Goal: Task Accomplishment & Management: Manage account settings

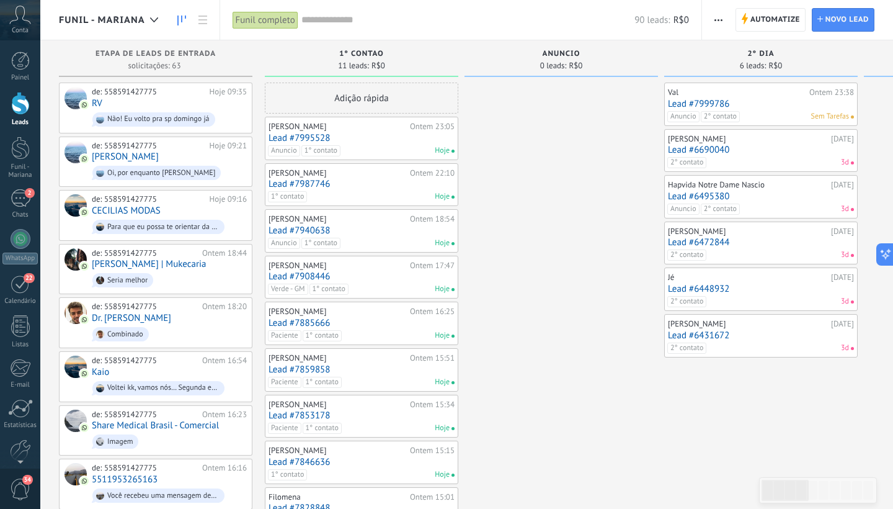
scroll to position [19, 0]
click at [163, 141] on div "de: 558591427775" at bounding box center [149, 146] width 114 height 10
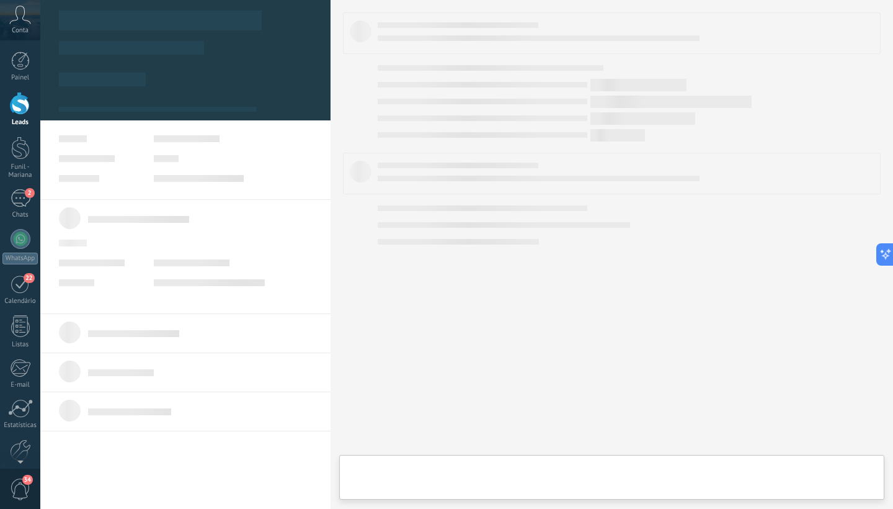
click at [163, 141] on body ".abccls-1,.abccls-2{fill-rule:evenodd}.abccls-2{fill:#fff} .abfcls-1{fill:none}…" at bounding box center [446, 254] width 893 height 509
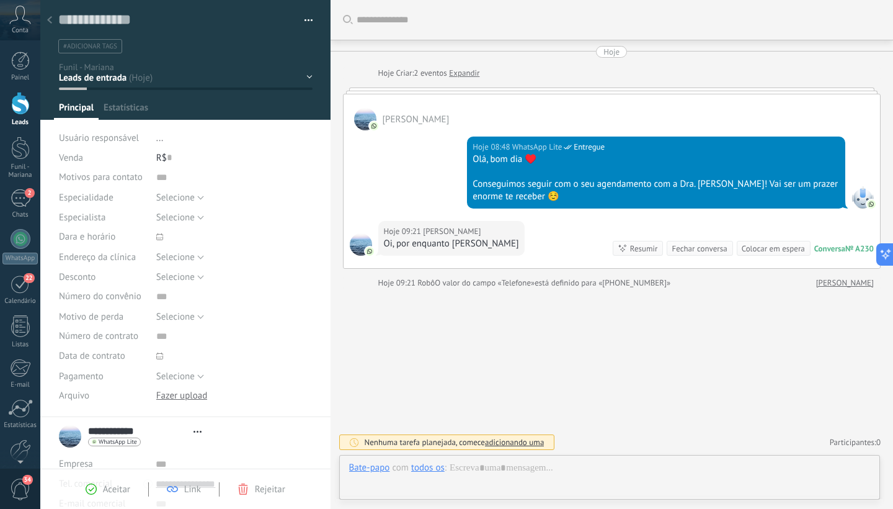
scroll to position [19, 0]
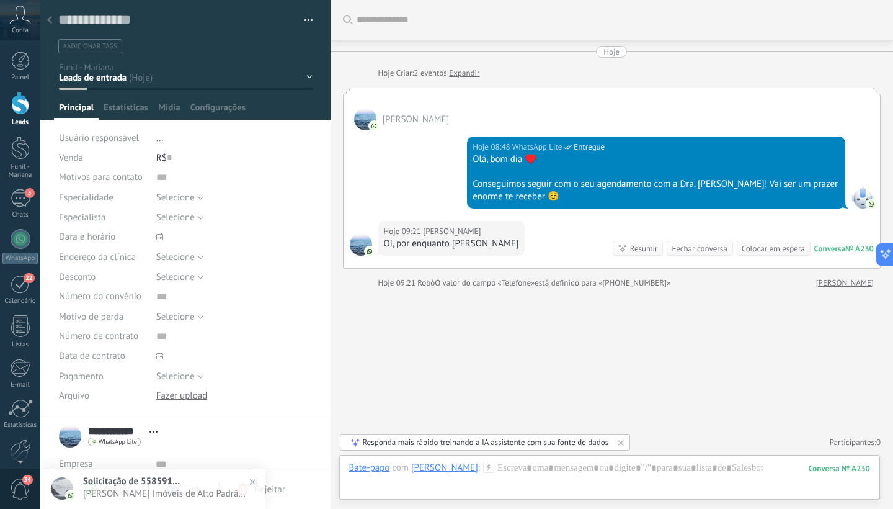
click at [163, 141] on li "..." at bounding box center [234, 138] width 156 height 20
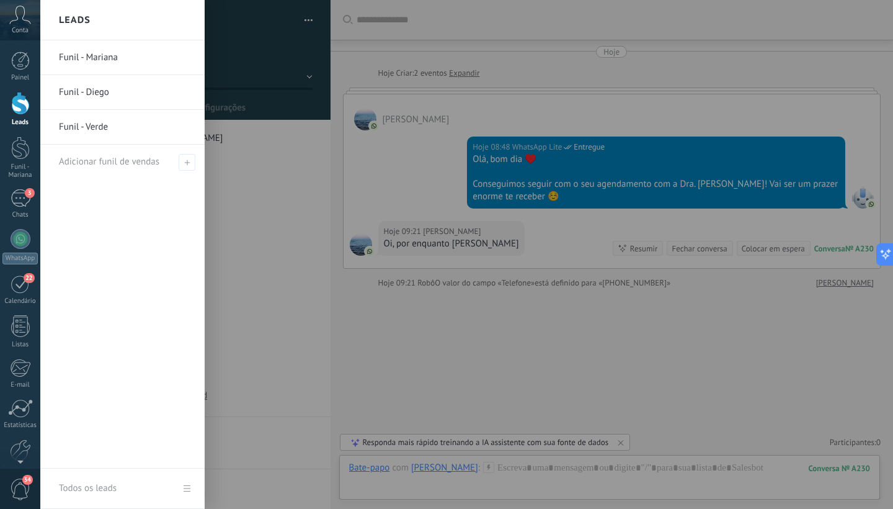
click at [20, 102] on div at bounding box center [20, 103] width 19 height 23
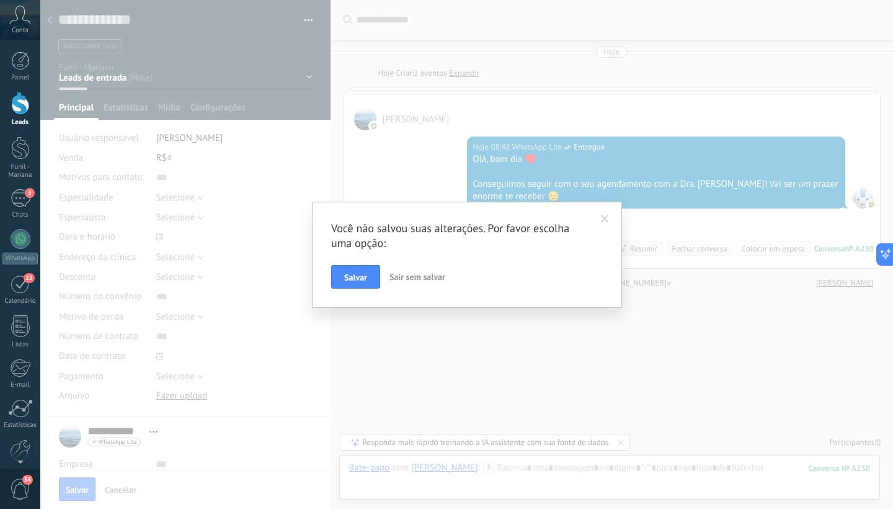
click at [603, 216] on span at bounding box center [605, 219] width 8 height 9
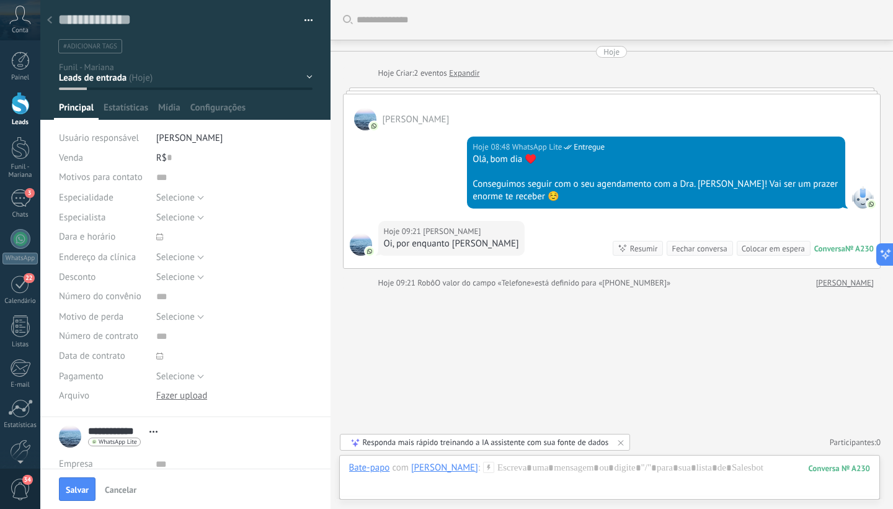
click at [104, 47] on span "#adicionar tags" at bounding box center [90, 46] width 54 height 9
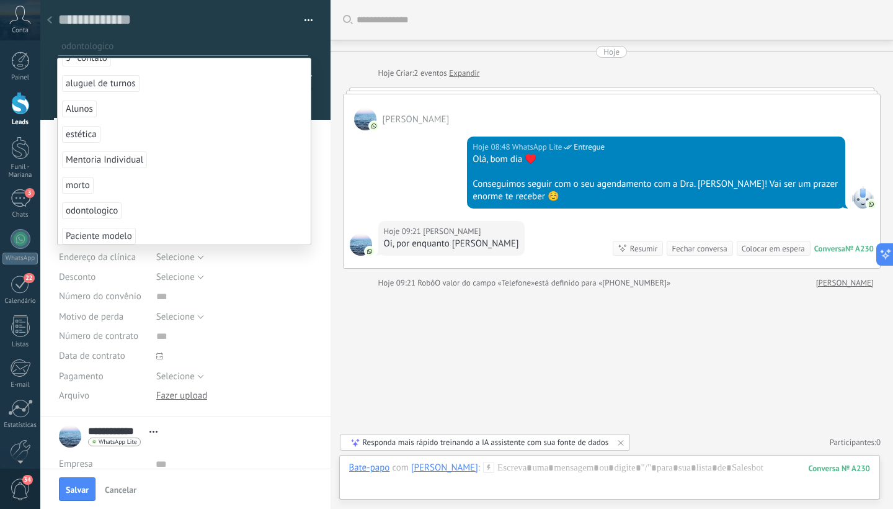
scroll to position [188, 0]
click at [84, 185] on span "morto" at bounding box center [78, 188] width 32 height 17
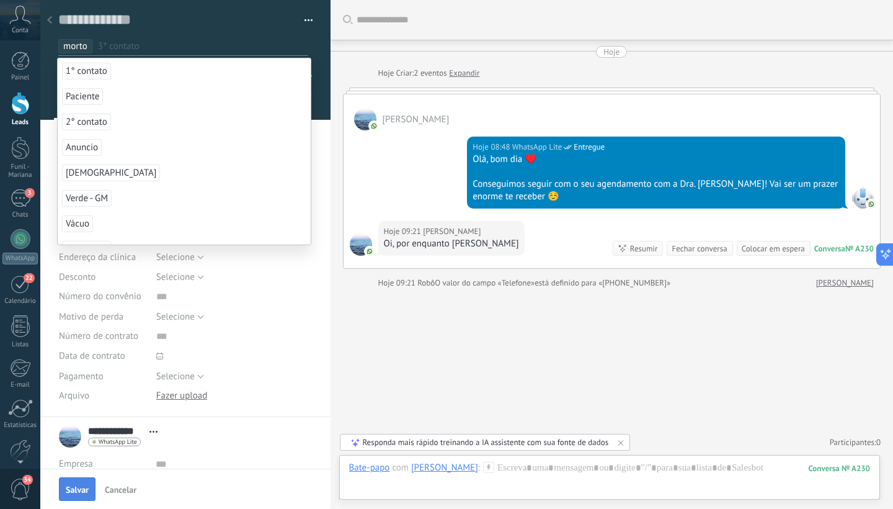
click at [79, 492] on span "Salvar" at bounding box center [77, 489] width 23 height 9
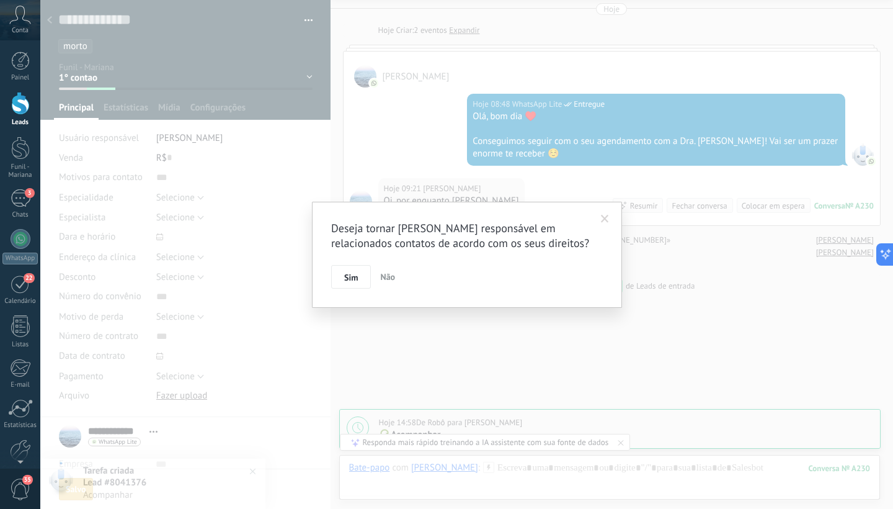
scroll to position [86, 0]
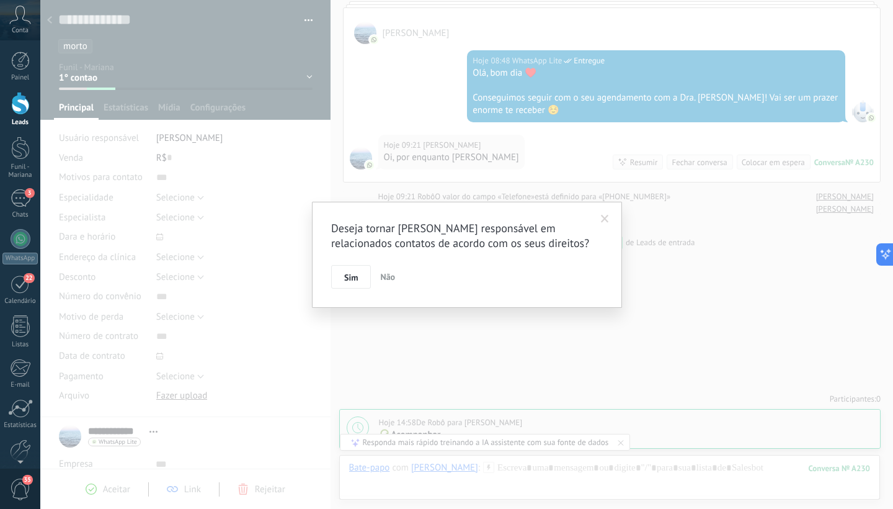
click at [391, 277] on span "Não" at bounding box center [387, 276] width 15 height 11
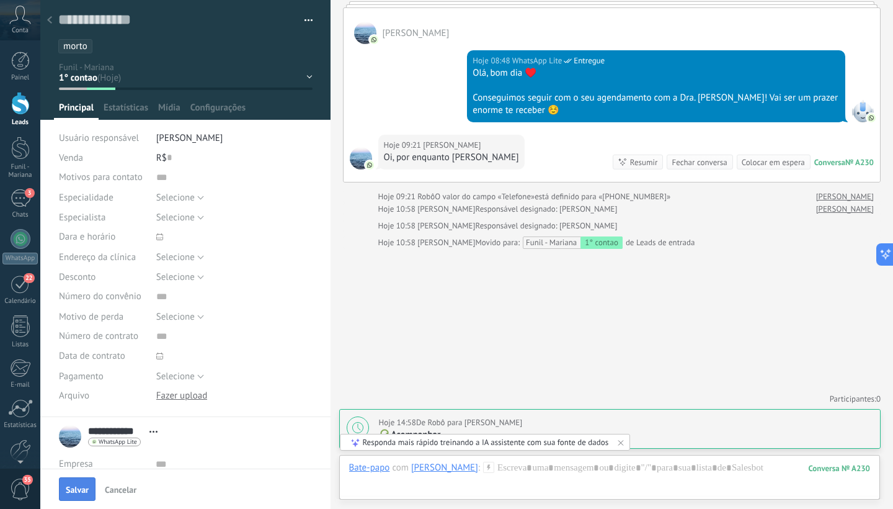
click at [86, 489] on span "Salvar" at bounding box center [77, 489] width 23 height 9
click at [86, 489] on span "Tel. comercial" at bounding box center [85, 484] width 53 height 12
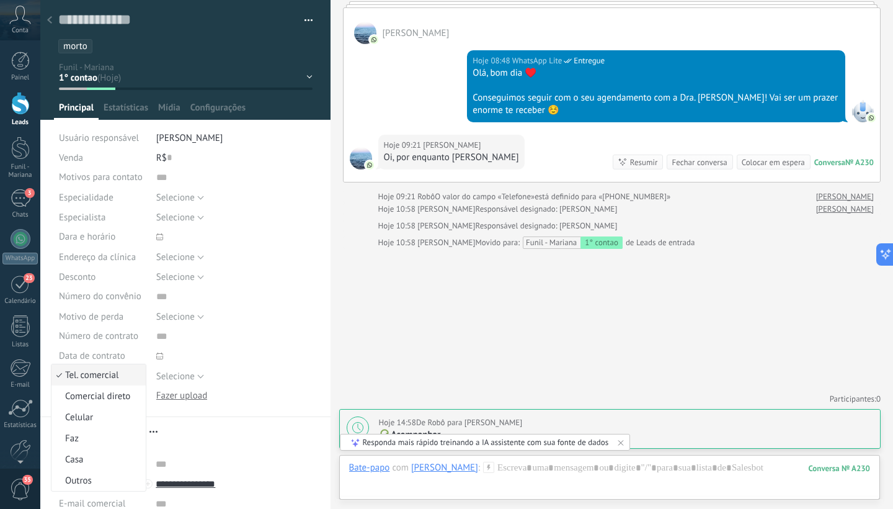
click at [350, 334] on div "Buscar Carregar mais Hoje Hoje Criar: 2 eventos Expandir [PERSON_NAME] Hoje 08:…" at bounding box center [612, 211] width 563 height 595
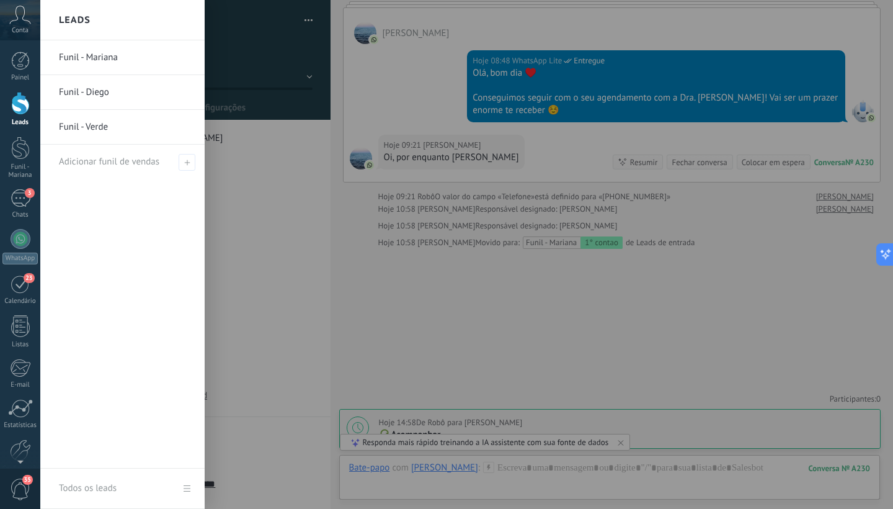
click at [22, 105] on div at bounding box center [20, 103] width 19 height 23
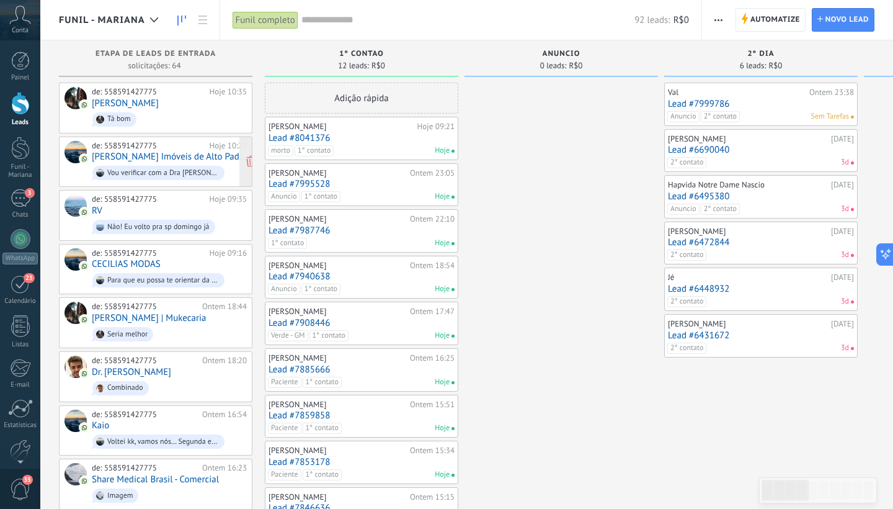
click at [167, 163] on span "Vou verificar com a Dra [PERSON_NAME]." at bounding box center [169, 172] width 155 height 19
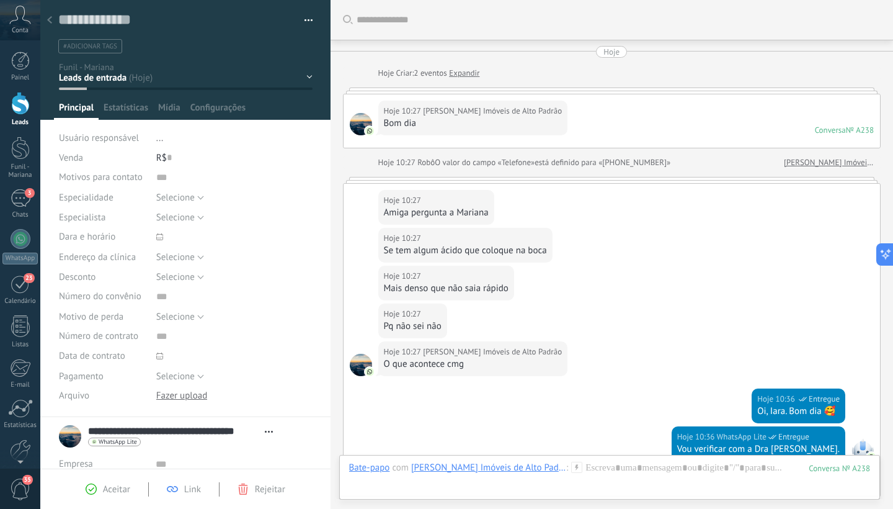
scroll to position [205, 0]
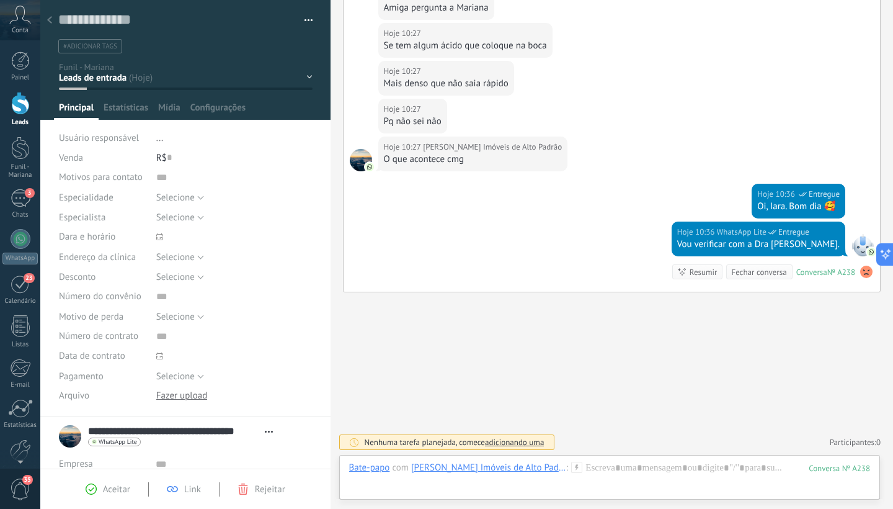
click at [109, 49] on span "#adicionar tags" at bounding box center [90, 46] width 54 height 9
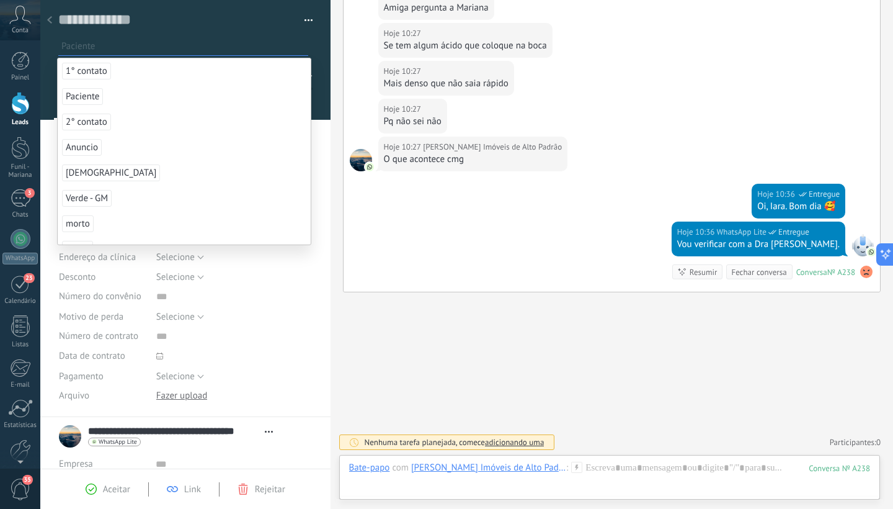
click at [83, 100] on span "Paciente" at bounding box center [82, 96] width 41 height 17
click at [316, 147] on div "Salvar e criar Imprimir Gerenciar tags Exportar para o Excel" at bounding box center [185, 208] width 291 height 417
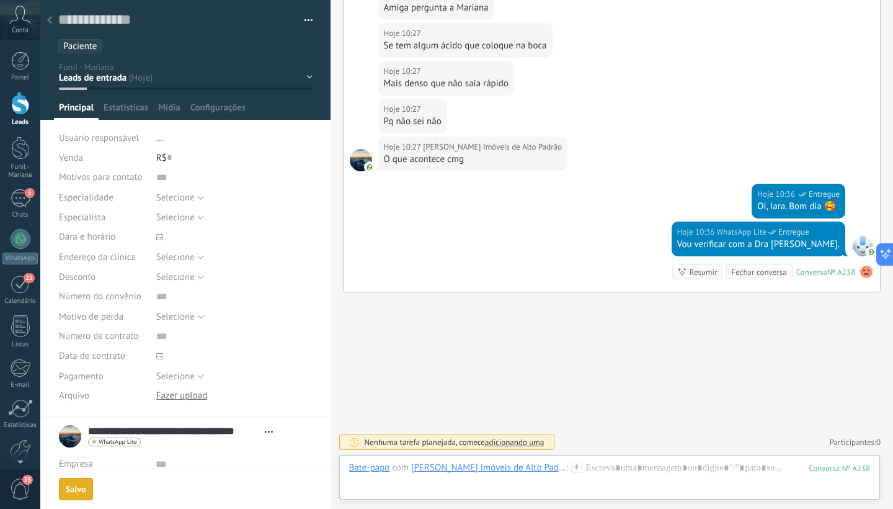
click at [0, 0] on div "Aceitar Link Rejeitar" at bounding box center [0, 0] width 0 height 0
click at [94, 491] on icon at bounding box center [91, 488] width 11 height 11
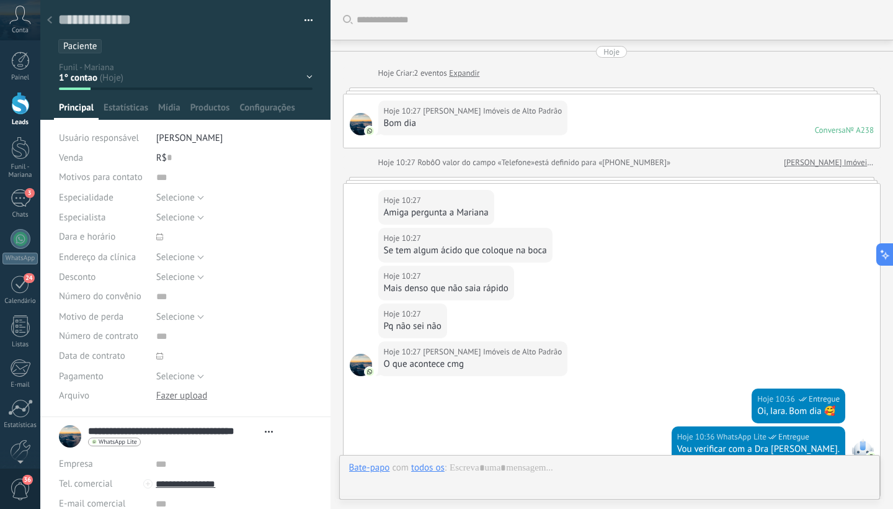
scroll to position [19, 0]
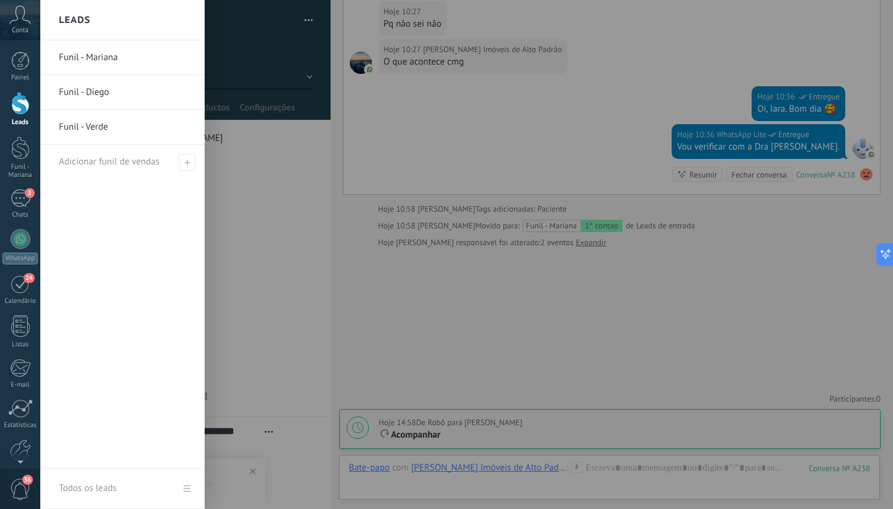
click at [18, 109] on div at bounding box center [20, 103] width 19 height 23
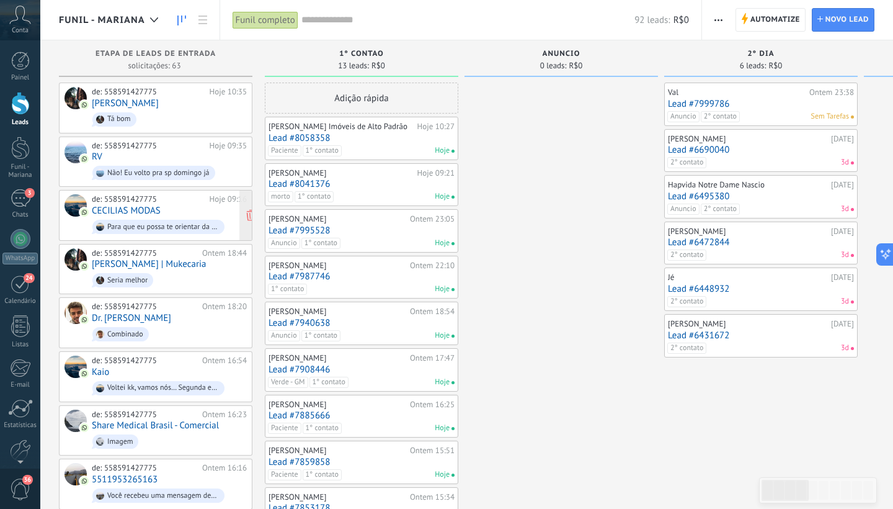
click at [126, 199] on div "de: 558591427775" at bounding box center [149, 199] width 114 height 10
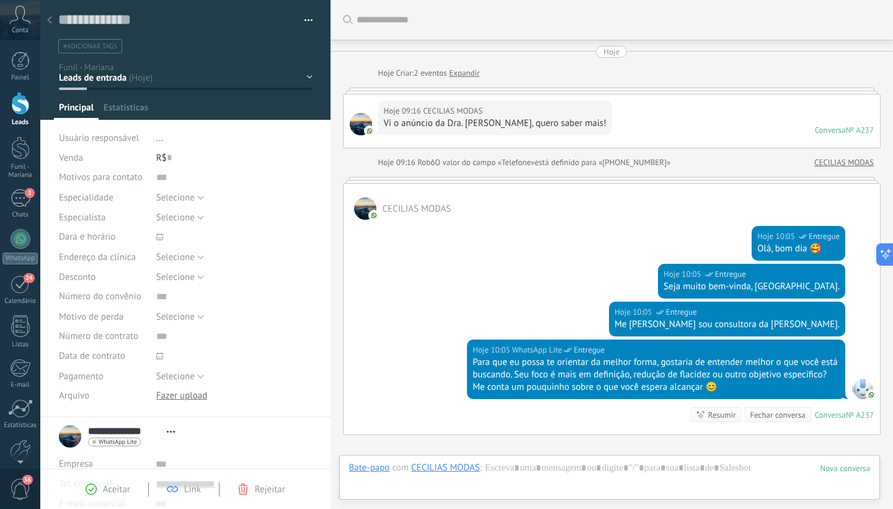
scroll to position [143, 0]
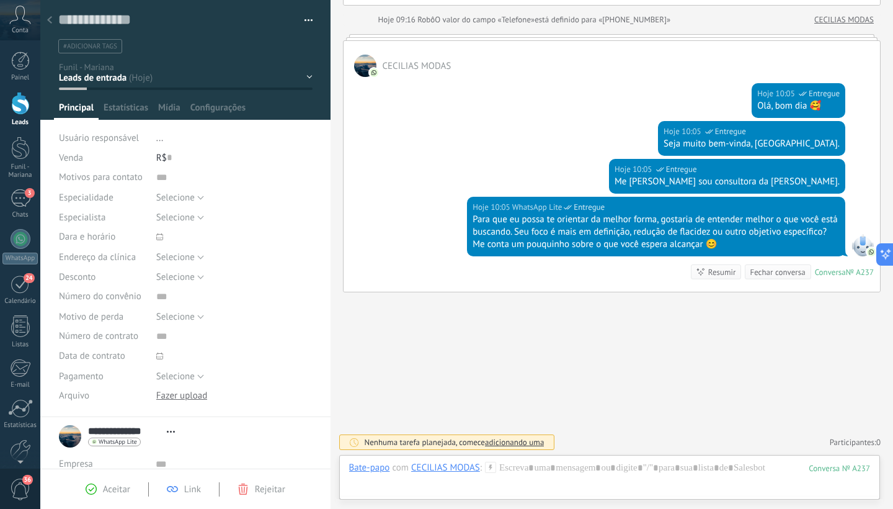
click at [82, 47] on span "#adicionar tags" at bounding box center [90, 46] width 54 height 9
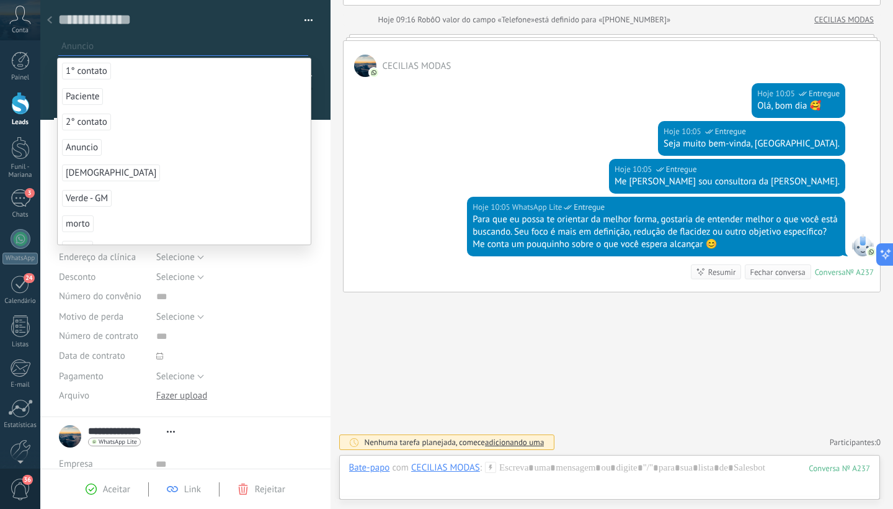
click at [93, 148] on span "Anuncio" at bounding box center [82, 147] width 40 height 17
click at [96, 72] on span "1° contato" at bounding box center [86, 71] width 49 height 17
click at [108, 491] on span "Aceitar" at bounding box center [116, 489] width 27 height 12
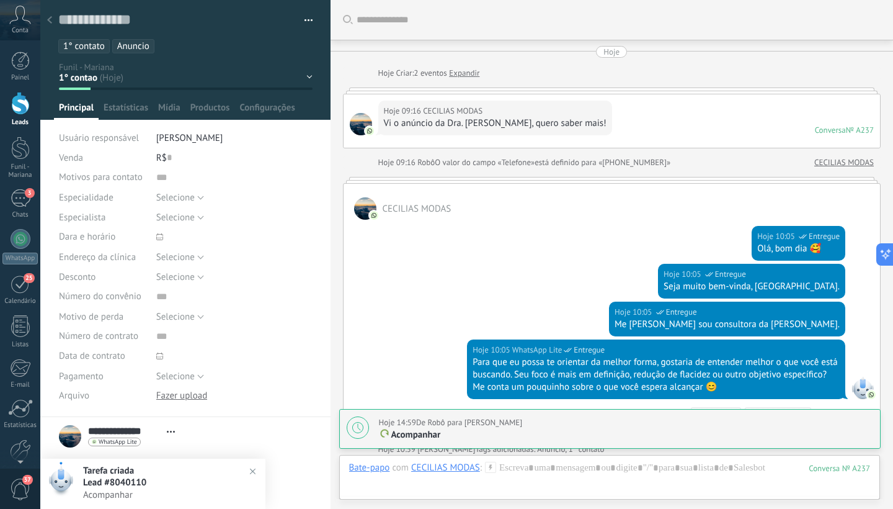
scroll to position [240, 0]
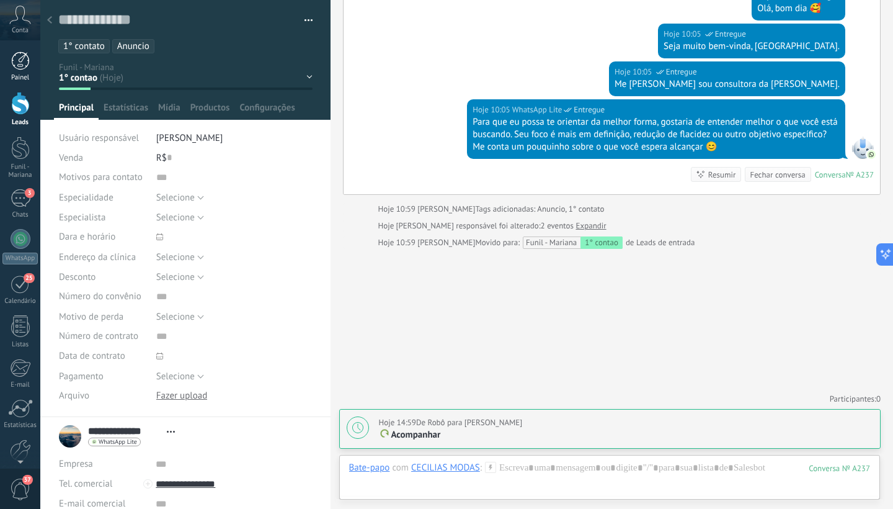
click at [24, 66] on div at bounding box center [20, 60] width 19 height 19
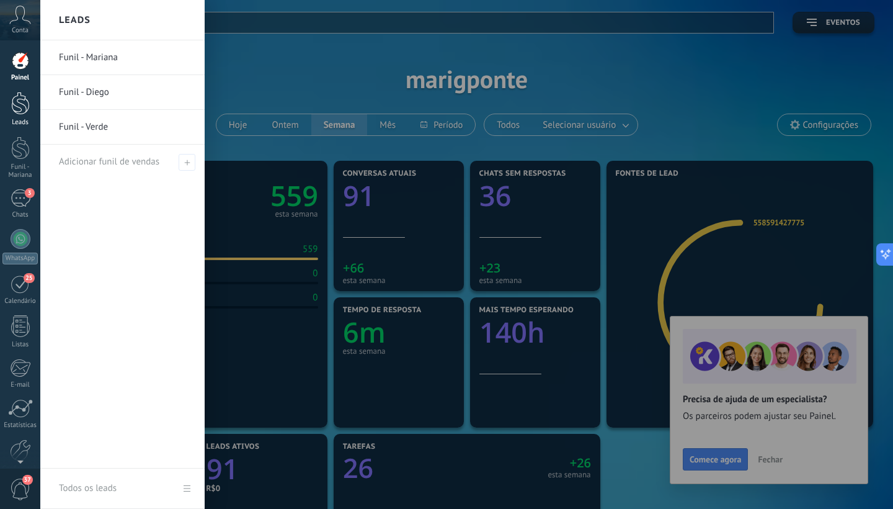
click at [20, 100] on div at bounding box center [20, 103] width 19 height 23
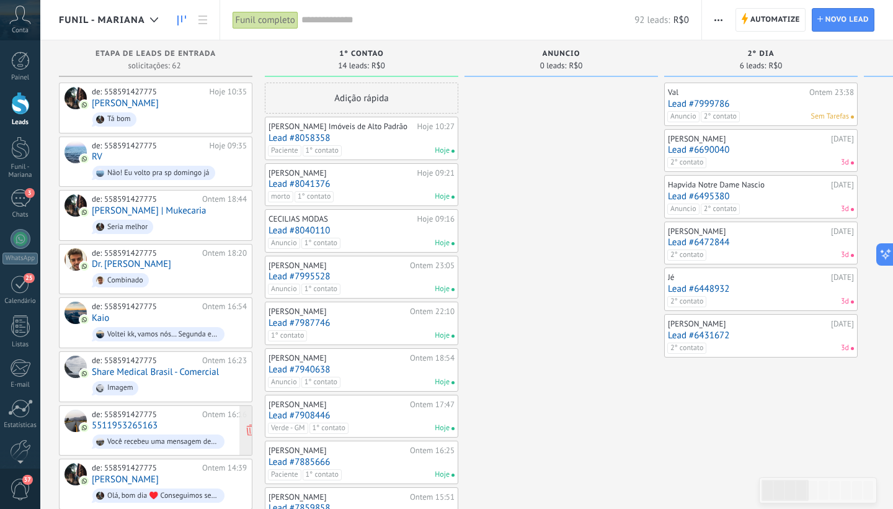
click at [172, 419] on div "de: 558591427775 Ontem 16:16 5511953265163 Você recebeu uma mensagem de mídia (…" at bounding box center [169, 430] width 155 height 42
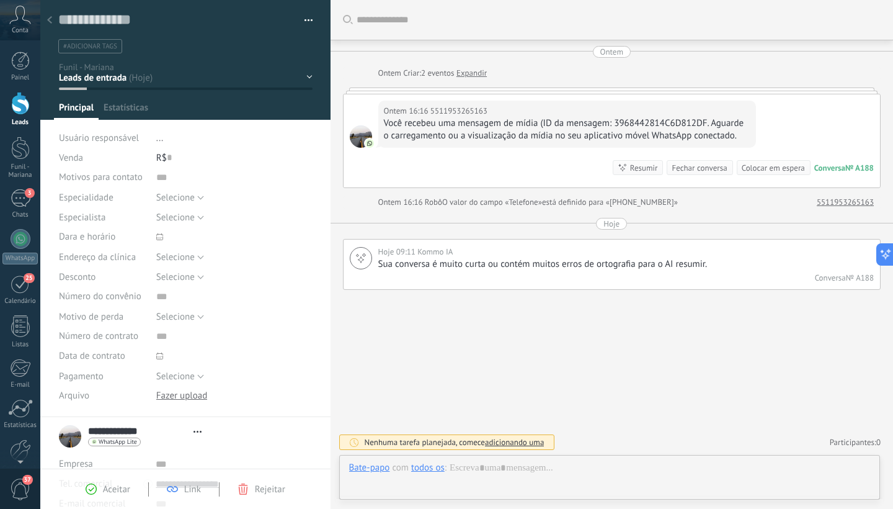
scroll to position [19, 0]
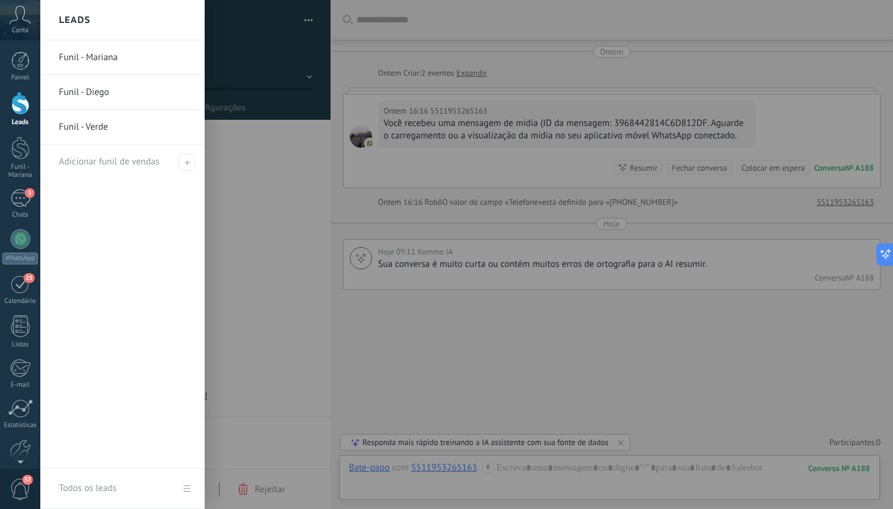
click at [19, 117] on link "Leads" at bounding box center [20, 109] width 40 height 35
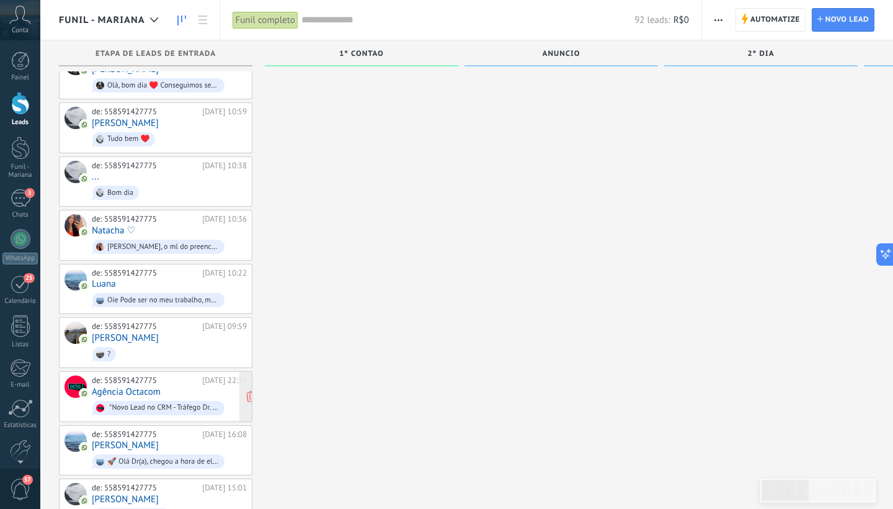
scroll to position [2880, 0]
click at [169, 506] on span "Mensagem de voz" at bounding box center [169, 515] width 155 height 19
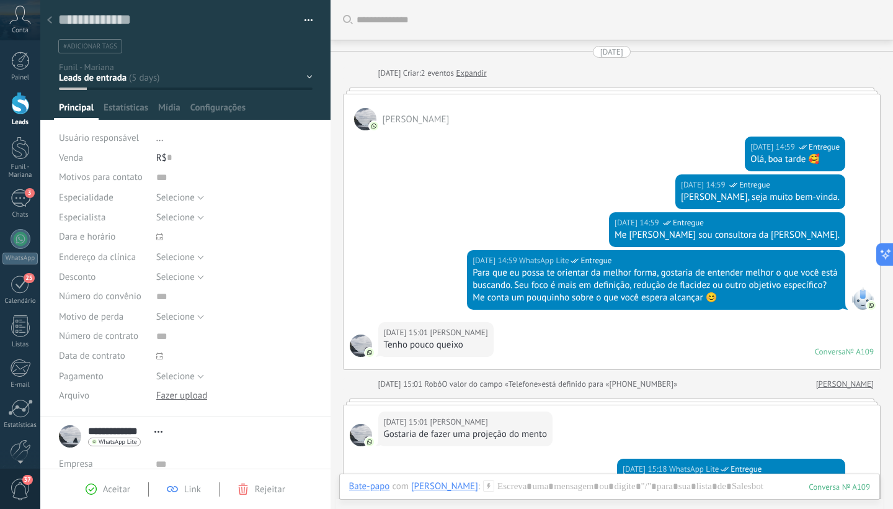
click at [93, 48] on span "#adicionar tags" at bounding box center [90, 46] width 54 height 9
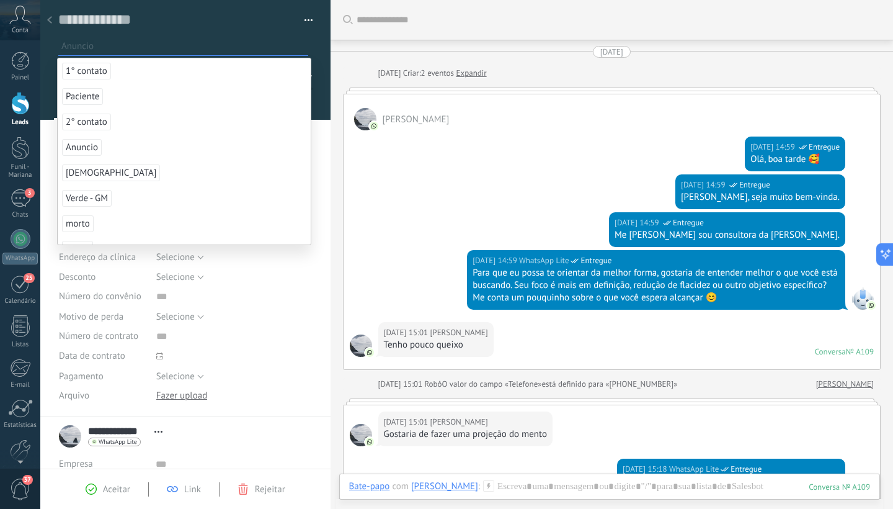
click at [91, 148] on span "Anuncio" at bounding box center [82, 147] width 40 height 17
click at [82, 221] on span "Vácuo" at bounding box center [77, 223] width 31 height 17
click at [79, 119] on span "2° contato" at bounding box center [86, 122] width 49 height 17
click at [109, 488] on span "Aceitar" at bounding box center [116, 489] width 27 height 12
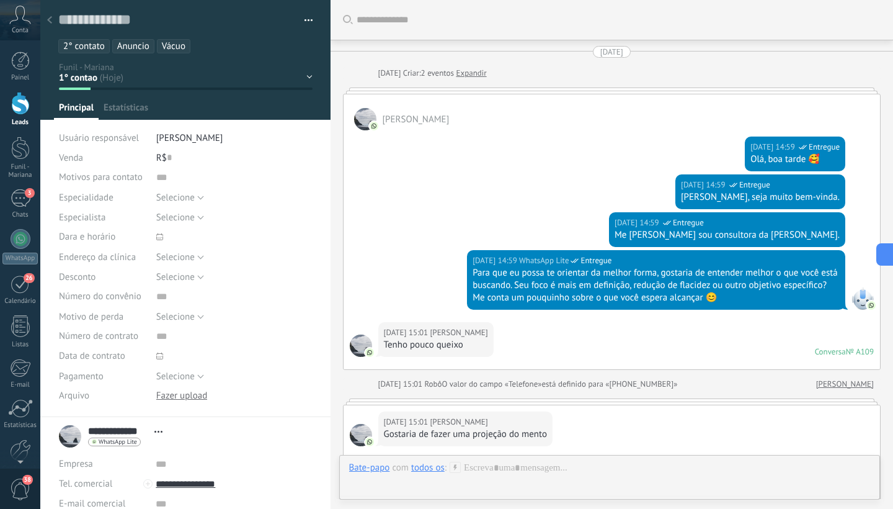
scroll to position [326, 0]
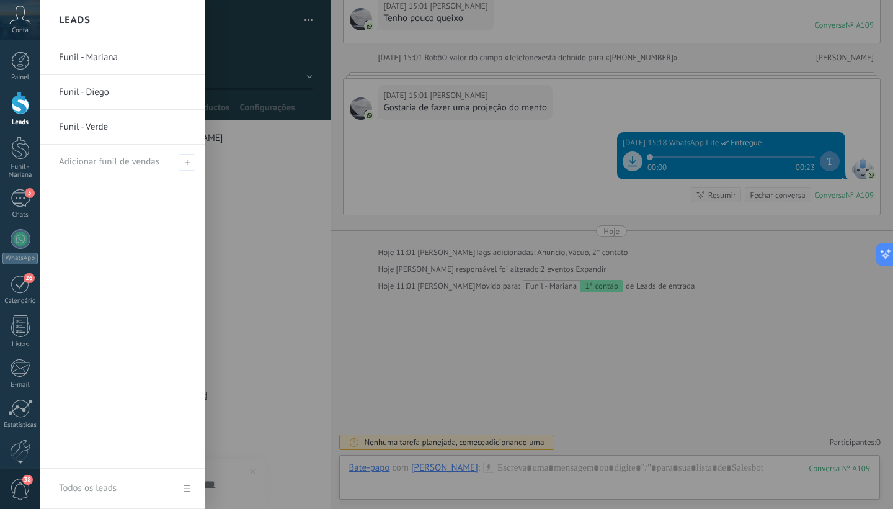
click at [19, 109] on div at bounding box center [20, 103] width 19 height 23
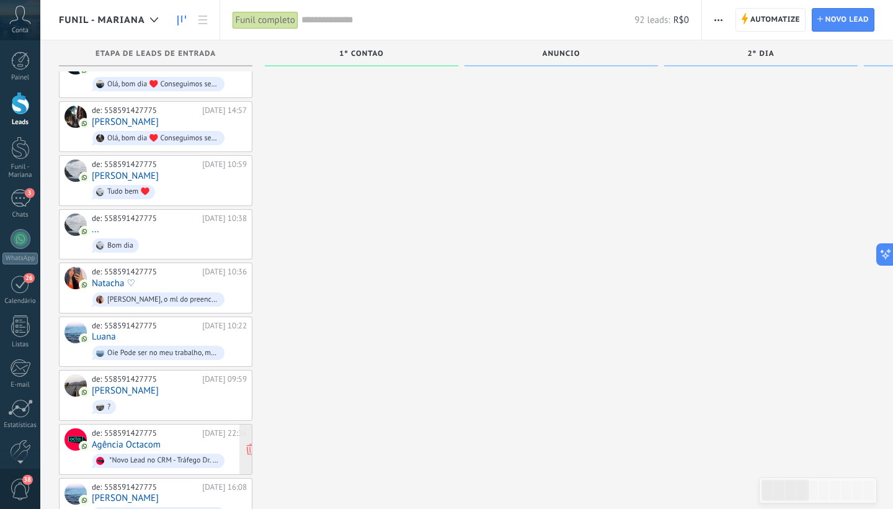
scroll to position [2827, 0]
click at [174, 483] on div "de: 558591427775 [DATE] 16:08 [PERSON_NAME] Dr(a), chegou a hora de elevar o ní…" at bounding box center [169, 504] width 155 height 42
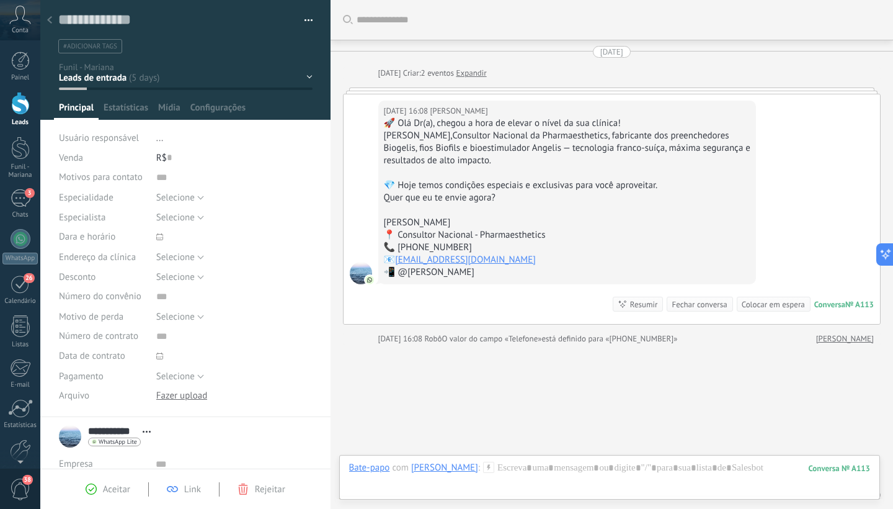
scroll to position [53, 0]
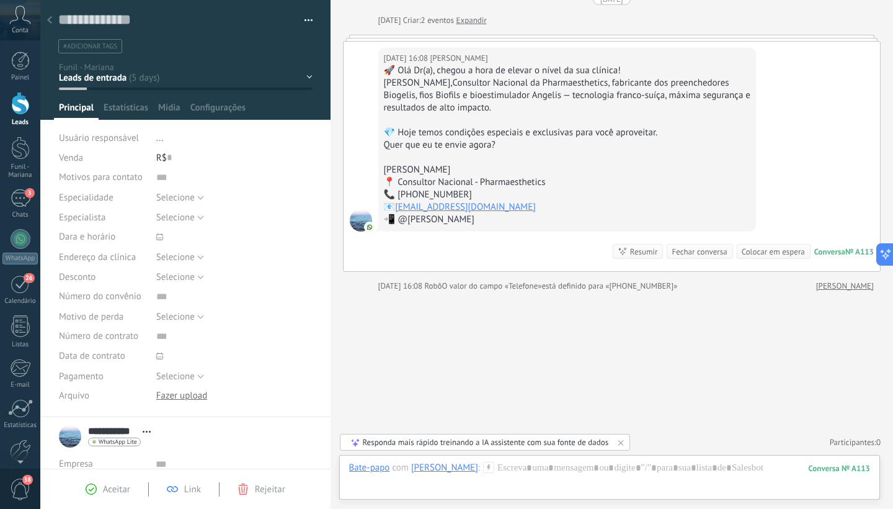
click at [259, 489] on span "Rejeitar" at bounding box center [270, 489] width 30 height 12
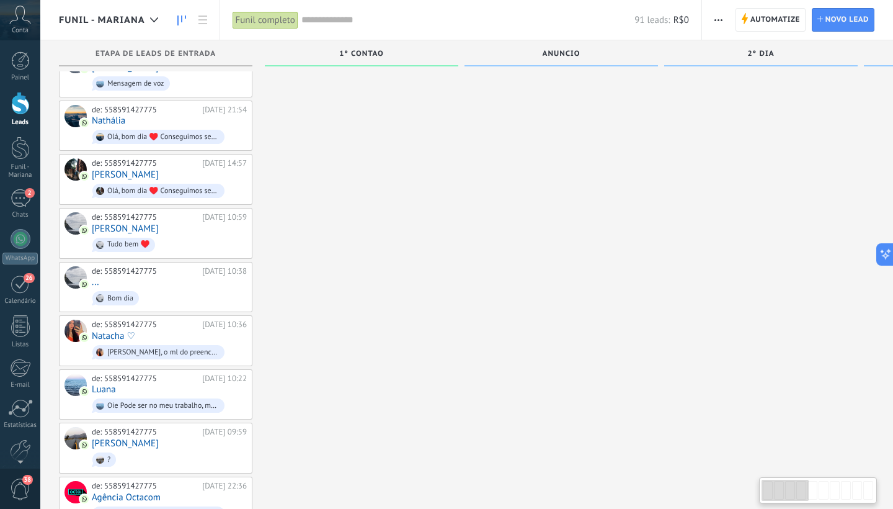
scroll to position [2775, 0]
click at [158, 427] on div "de: 558591427775 [DATE] 09:59 [PERSON_NAME] ?" at bounding box center [169, 448] width 155 height 42
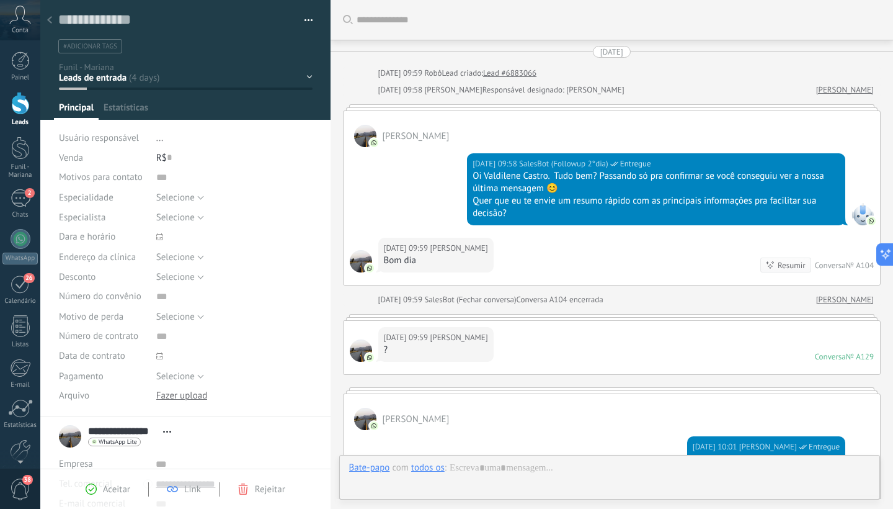
scroll to position [227, 0]
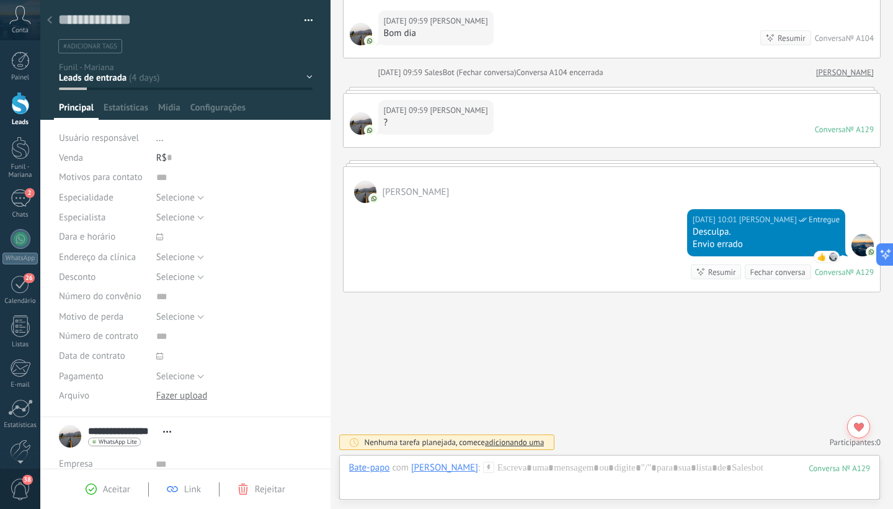
click at [104, 43] on span "#adicionar tags" at bounding box center [90, 46] width 54 height 9
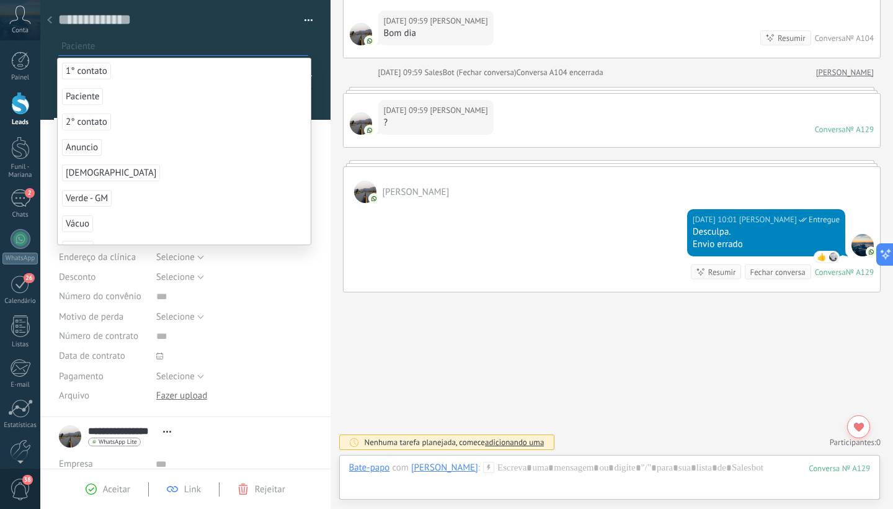
click at [81, 97] on span "Paciente" at bounding box center [82, 96] width 41 height 17
click at [109, 491] on span "Aceitar" at bounding box center [116, 489] width 27 height 12
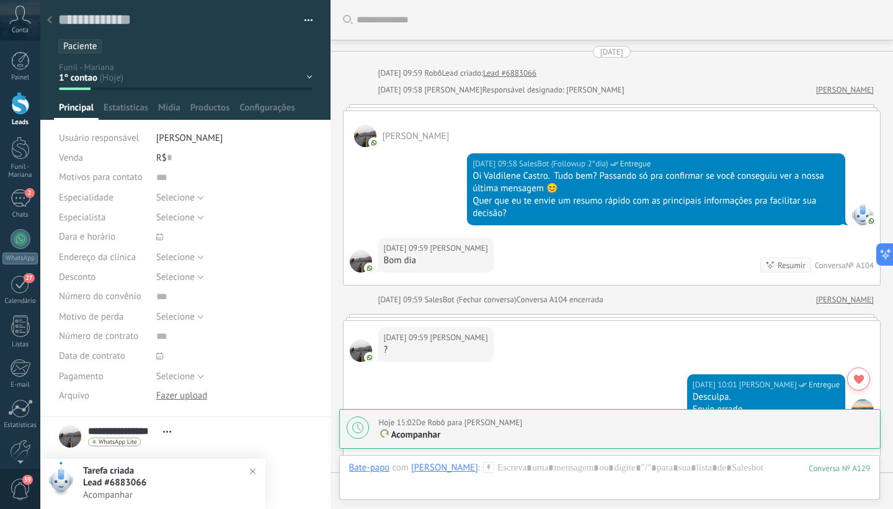
scroll to position [285, 0]
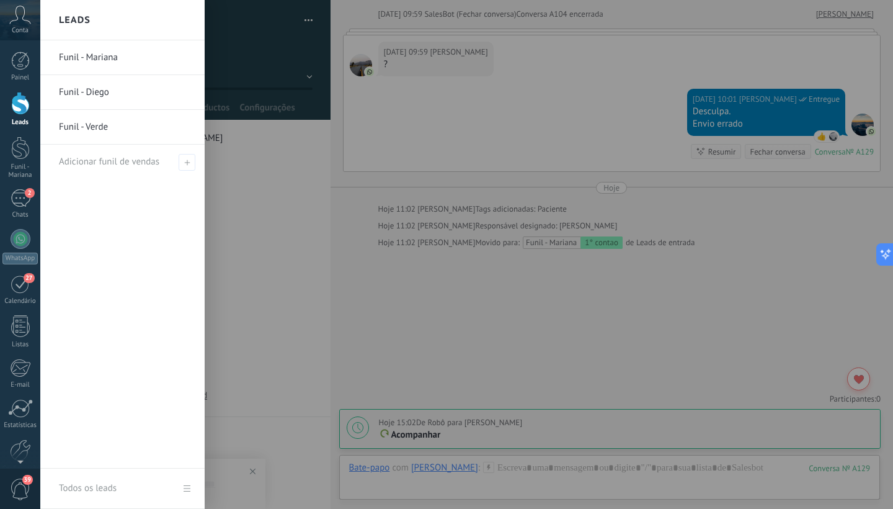
click at [17, 107] on div at bounding box center [20, 103] width 19 height 23
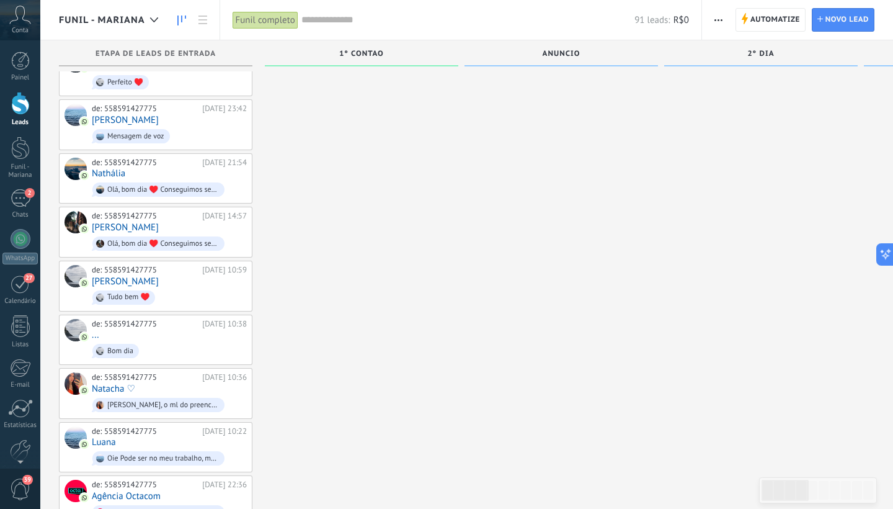
scroll to position [2722, 0]
click at [154, 427] on div "de: 558591427775 [DATE] 10:22 [PERSON_NAME] Pode ser no meu trabalho, meu prédi…" at bounding box center [169, 448] width 155 height 42
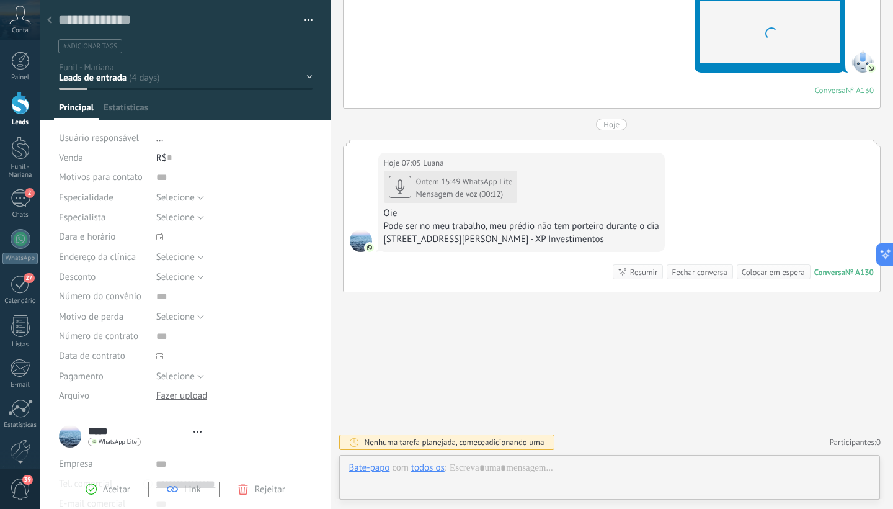
scroll to position [19, 0]
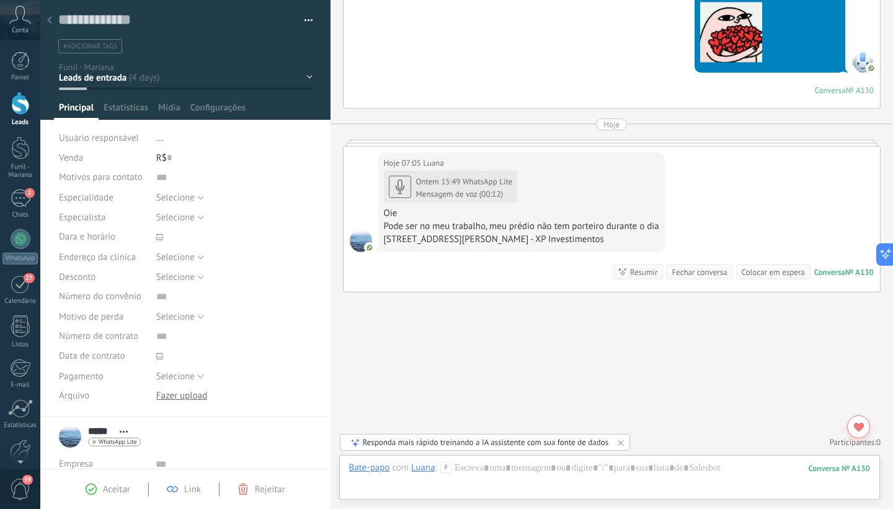
click at [101, 49] on span "#adicionar tags" at bounding box center [90, 46] width 54 height 9
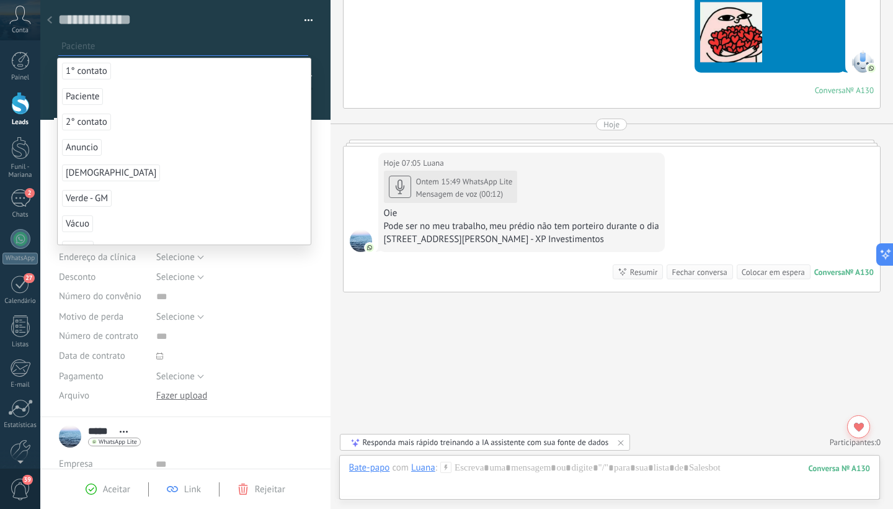
click at [91, 95] on span "Paciente" at bounding box center [82, 96] width 41 height 17
click at [102, 491] on div "Aceitar" at bounding box center [108, 488] width 45 height 11
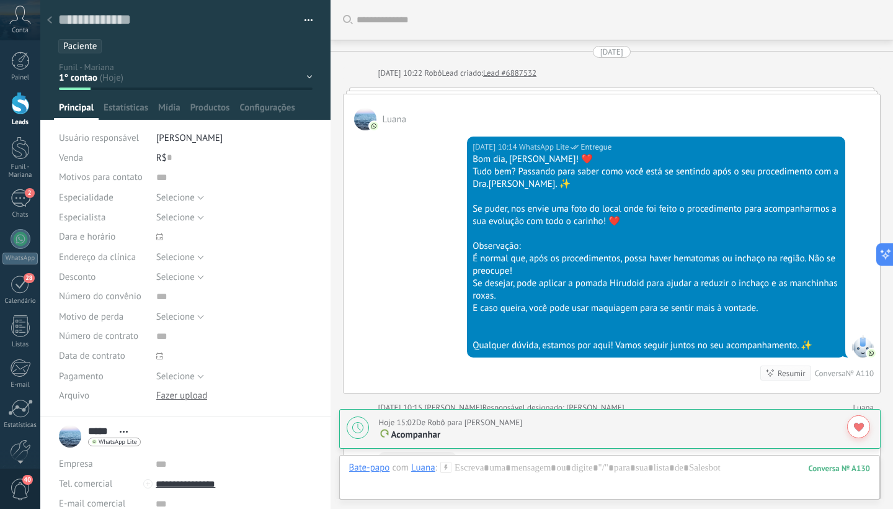
scroll to position [2486, 0]
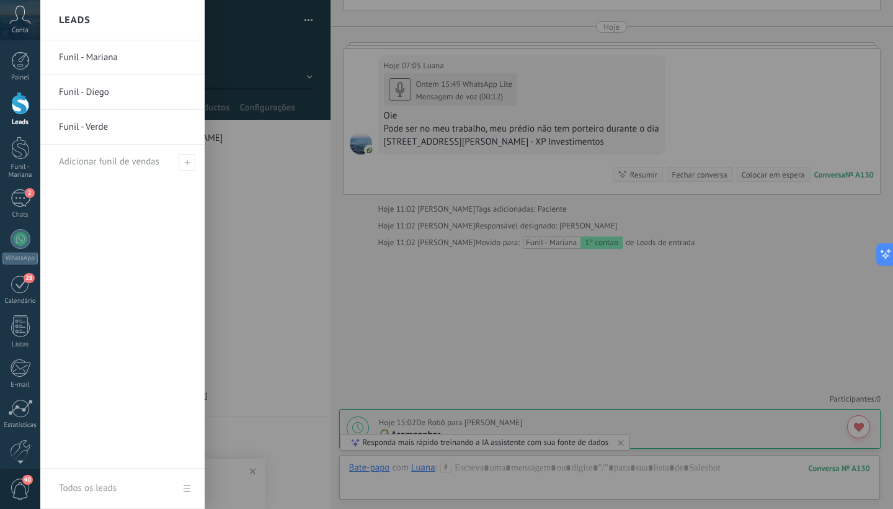
click at [18, 110] on div at bounding box center [20, 103] width 19 height 23
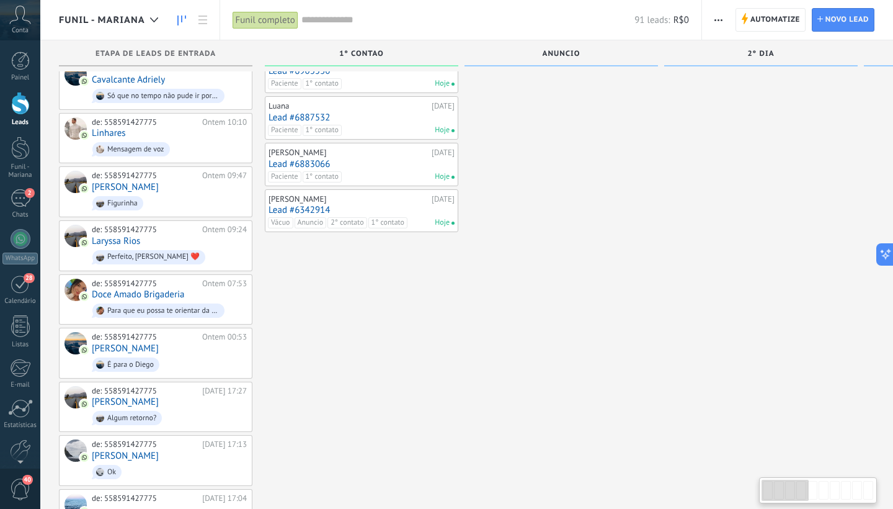
scroll to position [666, 0]
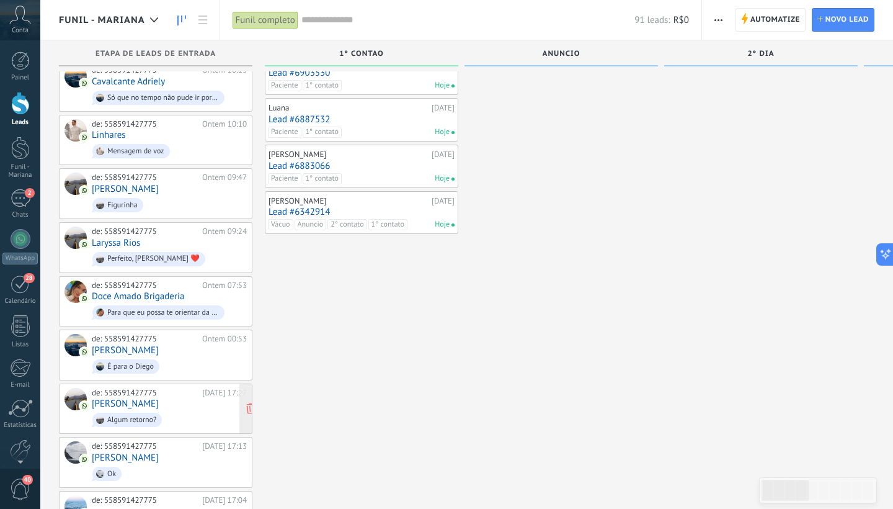
click at [158, 390] on div "de: 558591427775 [DATE] 17:27 [PERSON_NAME] retorno?" at bounding box center [169, 409] width 155 height 42
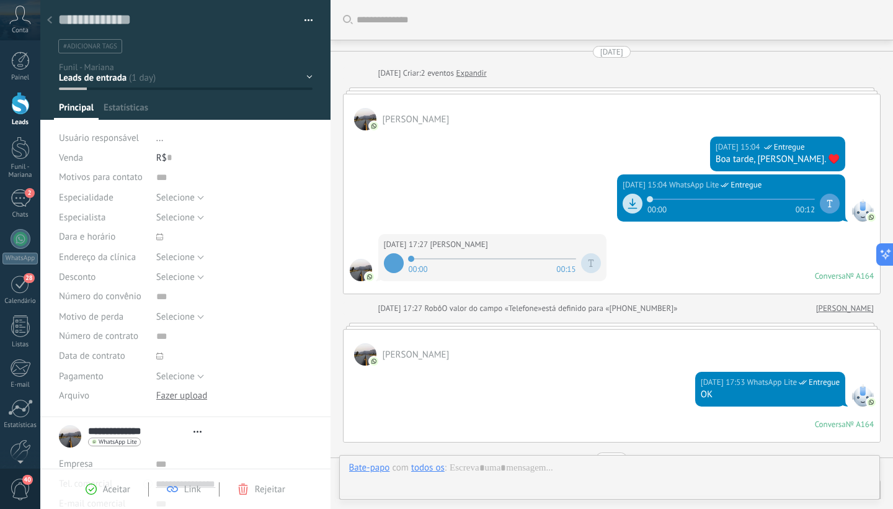
click at [110, 44] on span "#adicionar tags" at bounding box center [90, 46] width 54 height 9
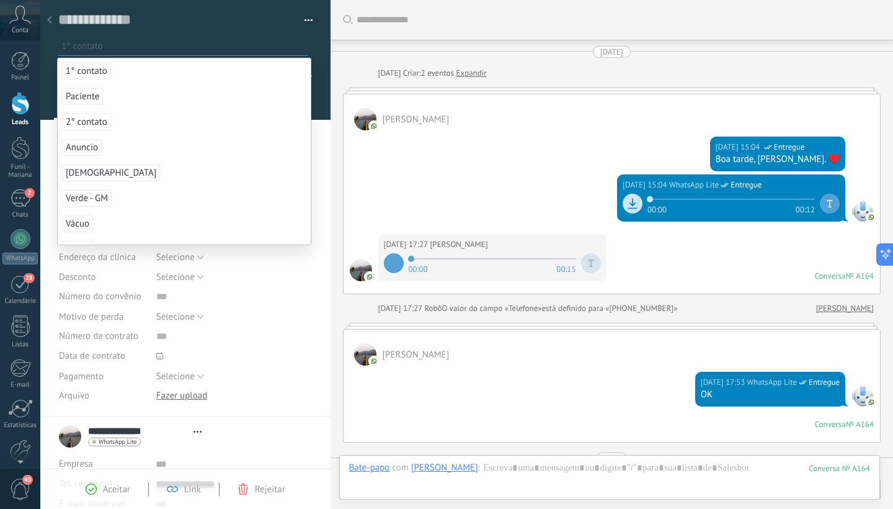
scroll to position [339, 0]
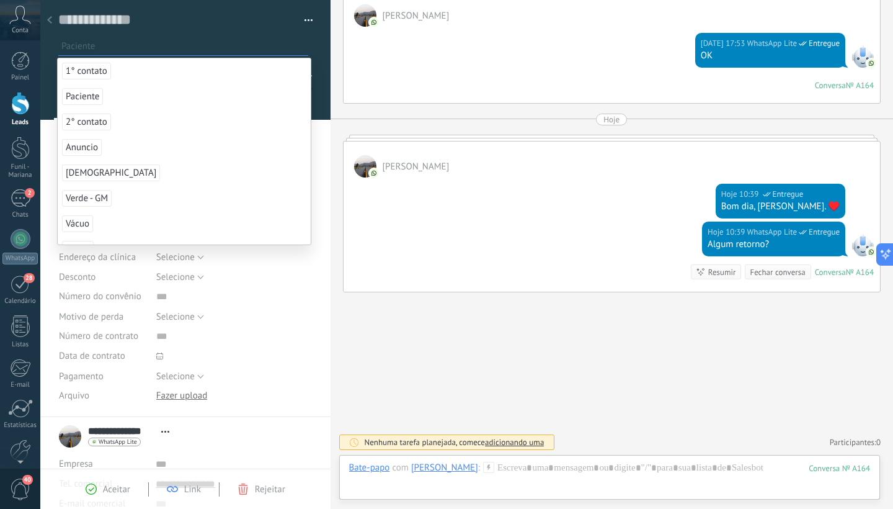
click at [91, 91] on span "Paciente" at bounding box center [82, 96] width 41 height 17
click at [104, 146] on span "[DEMOGRAPHIC_DATA]" at bounding box center [111, 147] width 98 height 17
click at [110, 490] on span "Aceitar" at bounding box center [116, 489] width 27 height 12
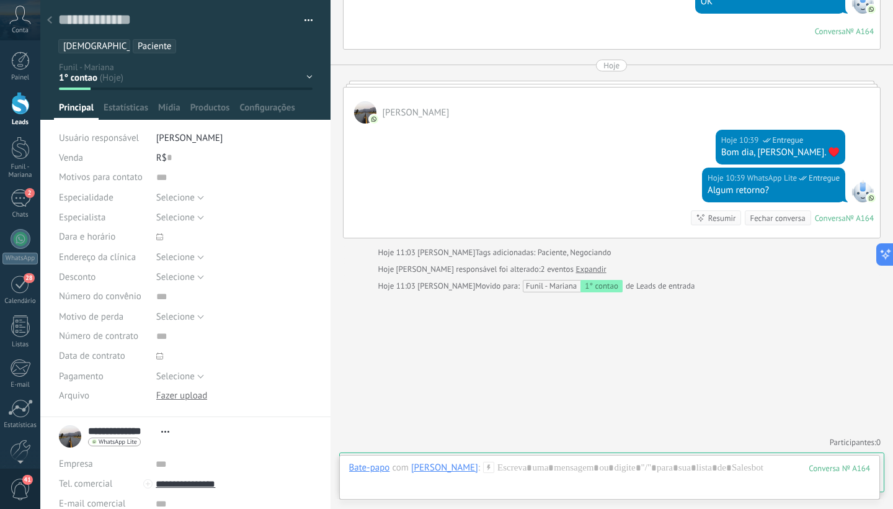
scroll to position [436, 0]
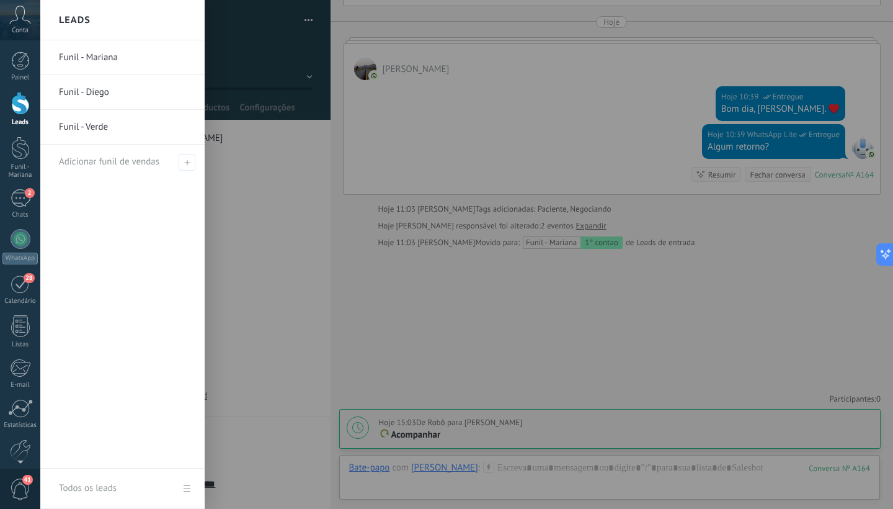
click at [20, 105] on div at bounding box center [20, 103] width 19 height 23
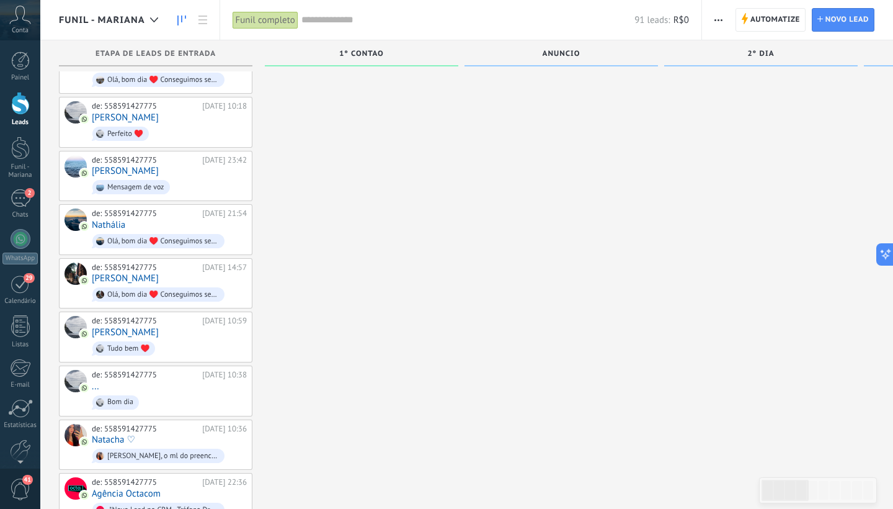
scroll to position [2617, 0]
click at [146, 447] on span "[PERSON_NAME], o ml do preenchimento labial é 1.600,00. Mas ela disse que se fo…" at bounding box center [169, 456] width 155 height 19
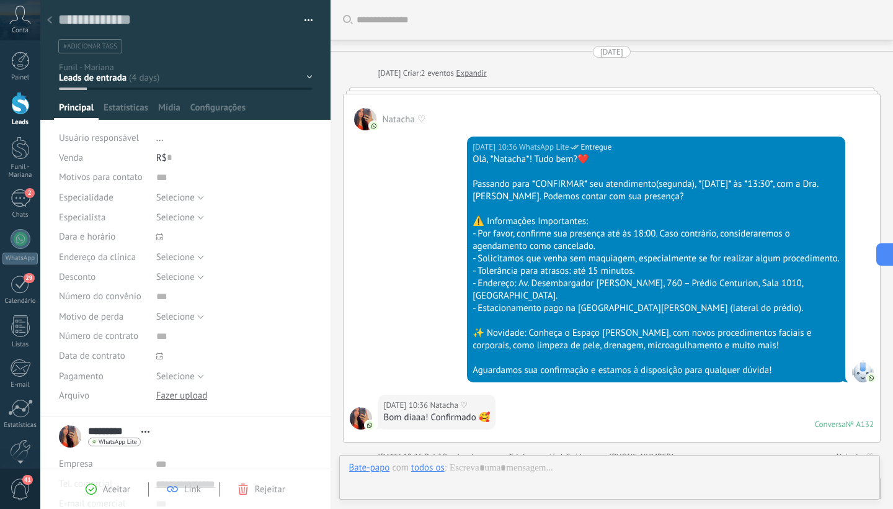
scroll to position [842, 0]
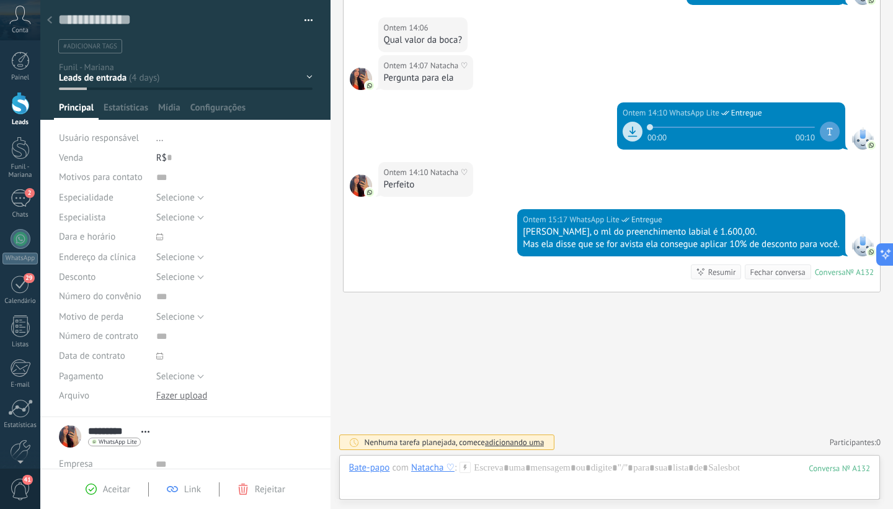
click at [99, 46] on span "#adicionar tags" at bounding box center [90, 46] width 54 height 9
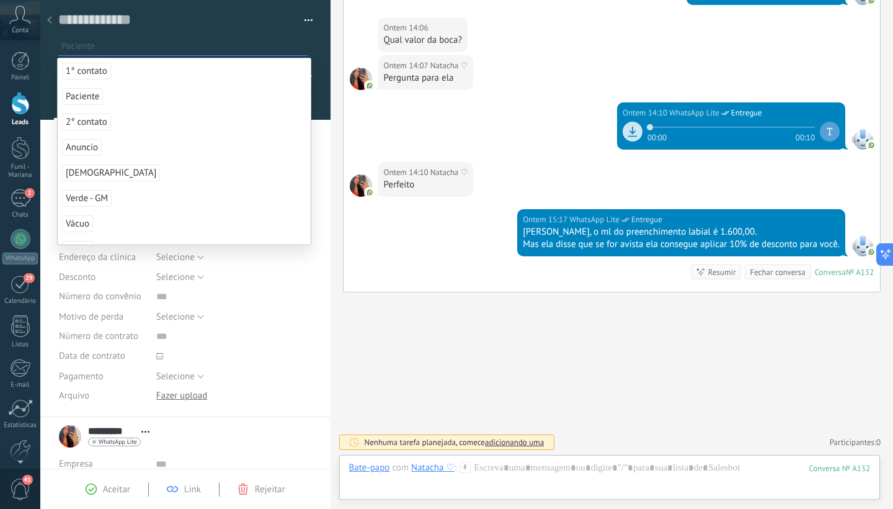
click at [86, 94] on span "Paciente" at bounding box center [82, 96] width 41 height 17
click at [98, 489] on div "Aceitar" at bounding box center [108, 488] width 45 height 11
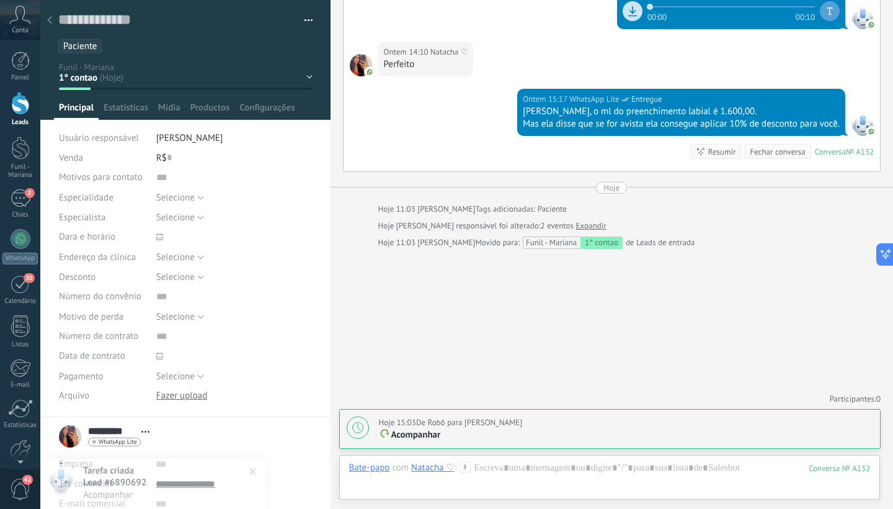
scroll to position [962, 0]
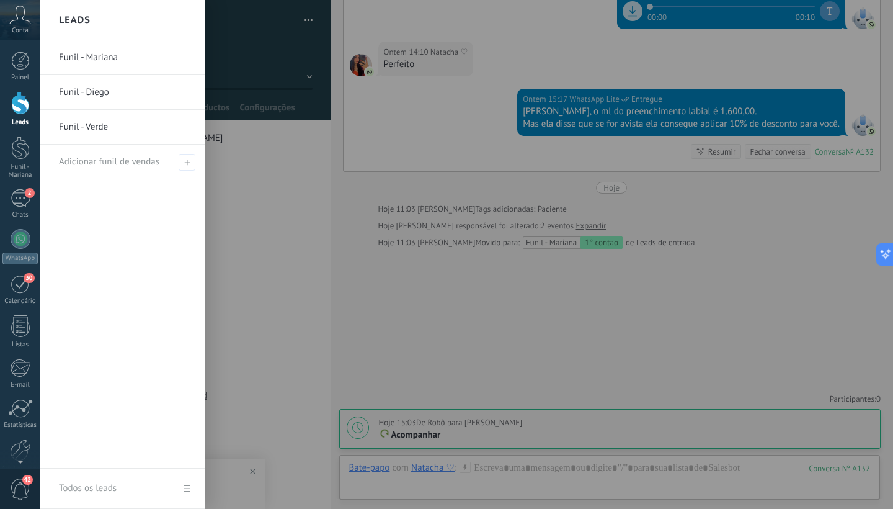
click at [19, 102] on div at bounding box center [20, 103] width 19 height 23
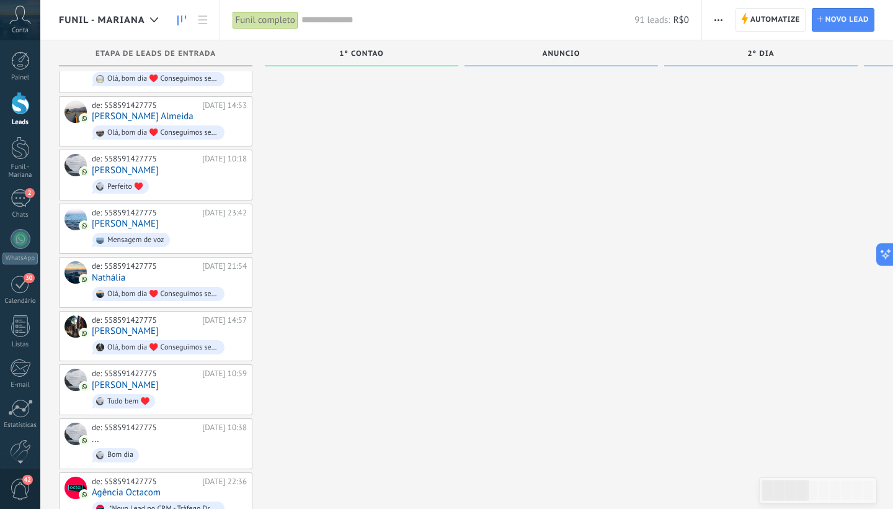
scroll to position [2564, 0]
click at [151, 424] on div "de: 558591427775 [DATE] 10:38 ... Bom dia" at bounding box center [169, 445] width 155 height 42
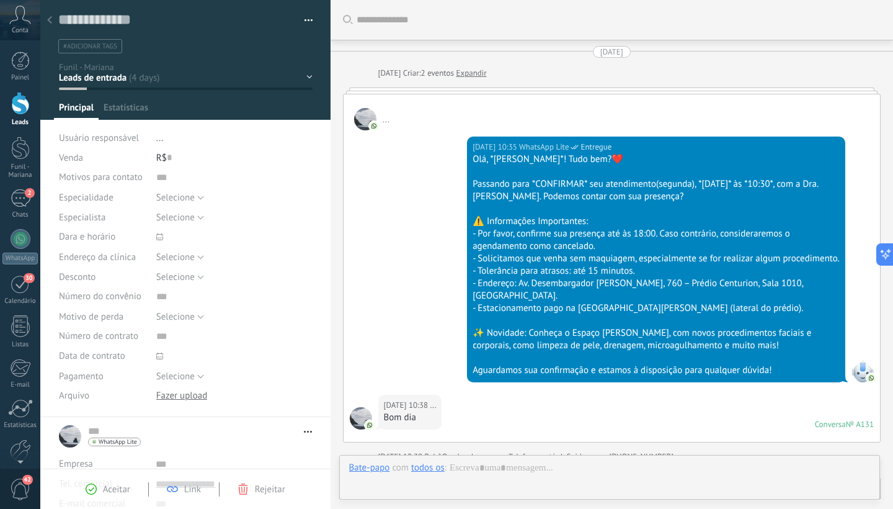
type textarea "**********"
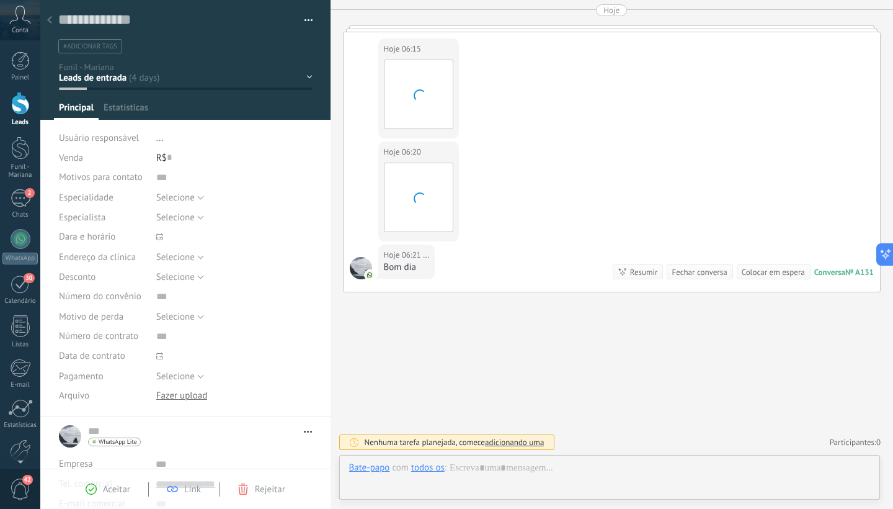
scroll to position [19, 0]
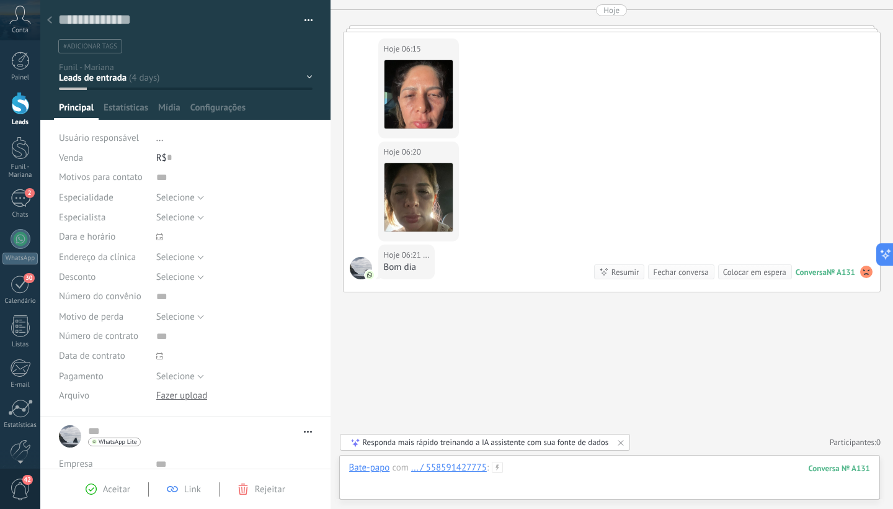
click at [408, 484] on div at bounding box center [610, 480] width 522 height 37
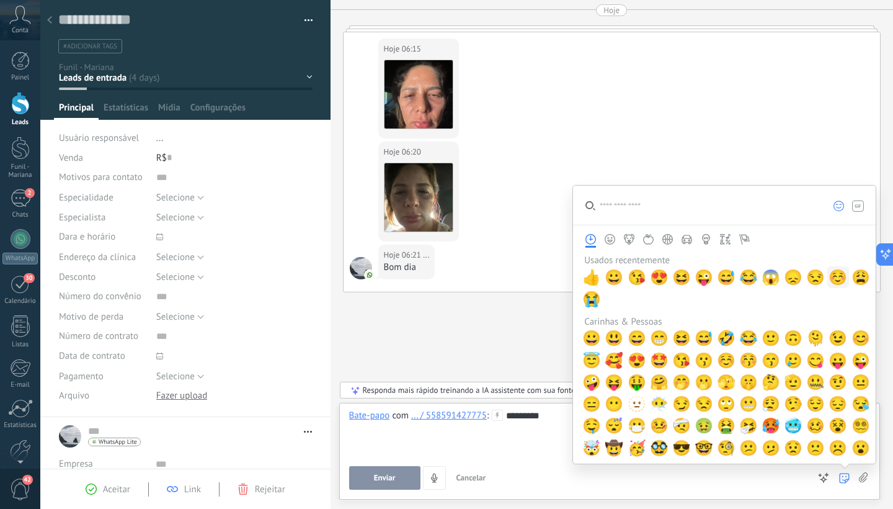
click at [834, 278] on span "☺️" at bounding box center [838, 277] width 19 height 17
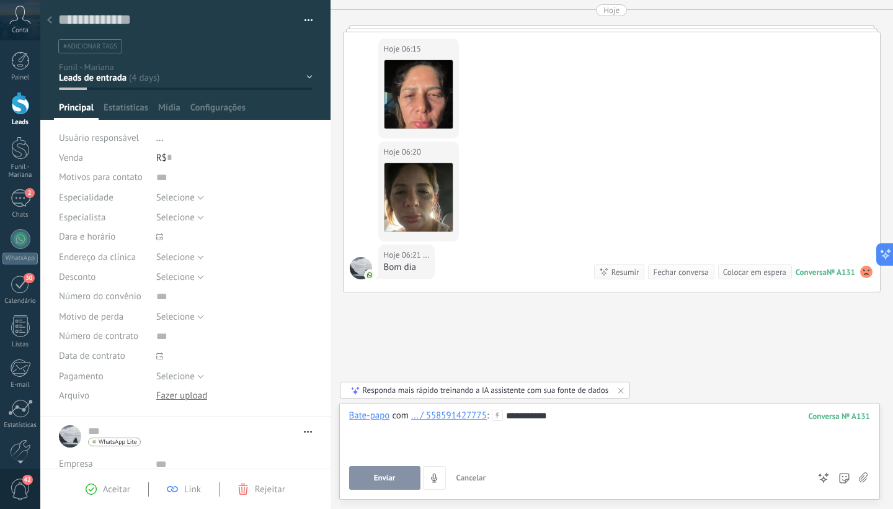
click at [390, 476] on span "Enviar" at bounding box center [385, 477] width 22 height 9
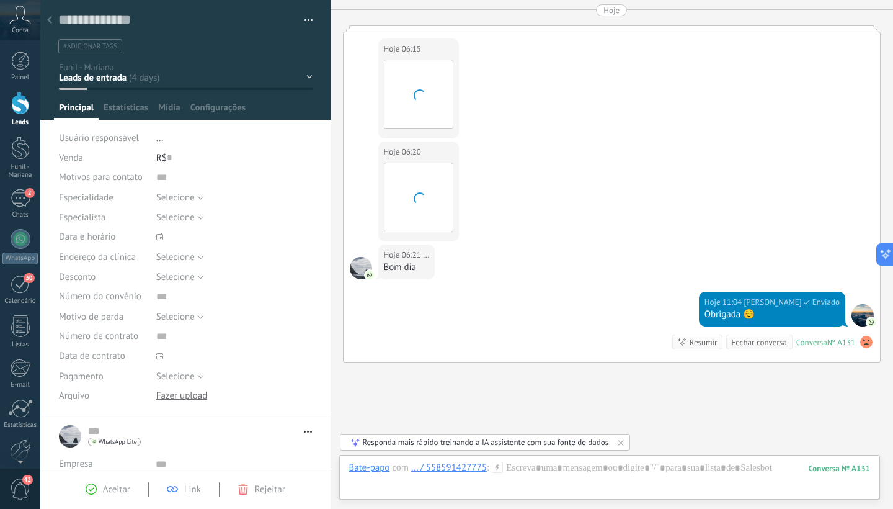
scroll to position [1323, 0]
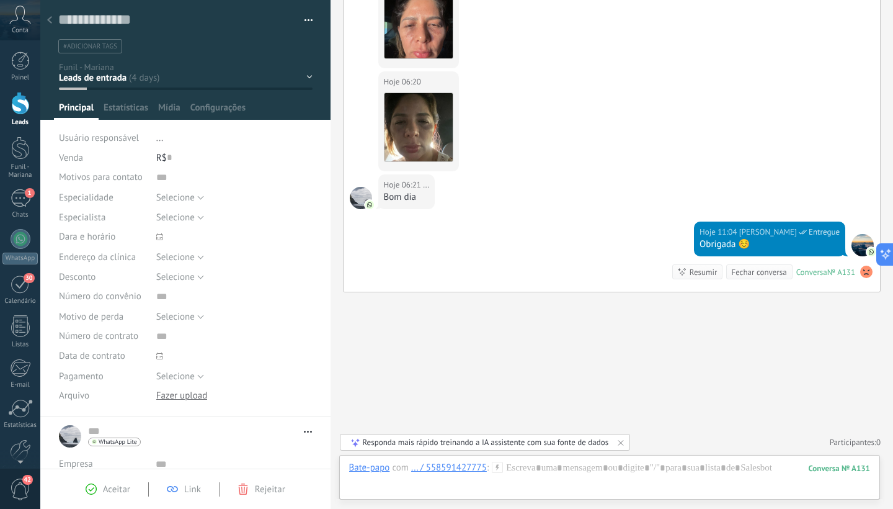
click at [94, 43] on span "#adicionar tags" at bounding box center [90, 46] width 54 height 9
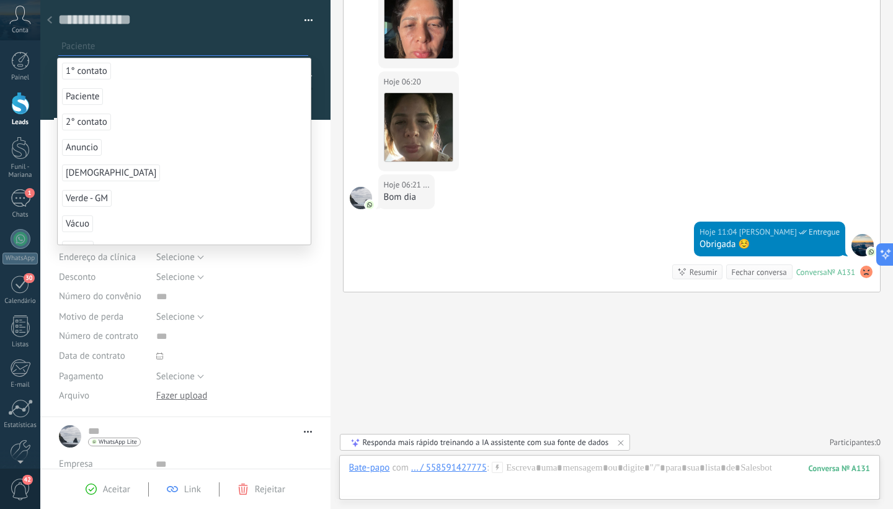
click at [87, 96] on span "Paciente" at bounding box center [82, 96] width 41 height 17
click at [0, 0] on div at bounding box center [0, 0] width 0 height 0
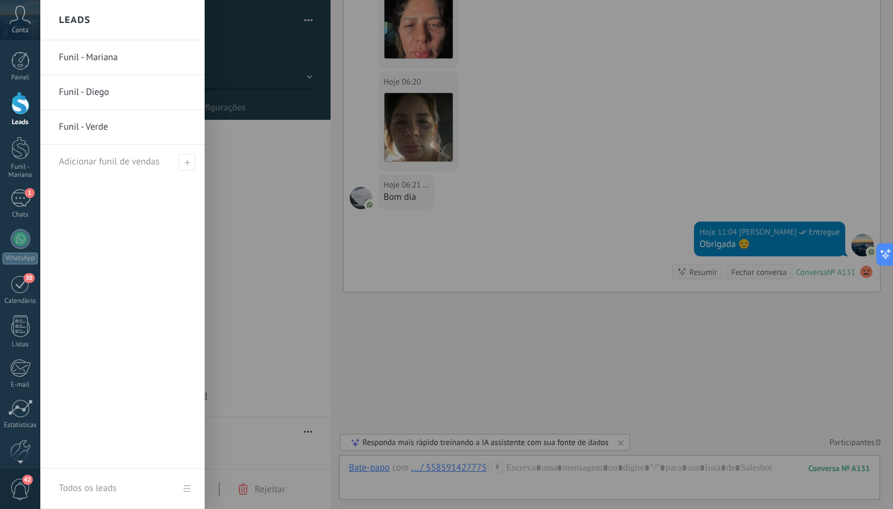
click at [19, 107] on div at bounding box center [20, 103] width 19 height 23
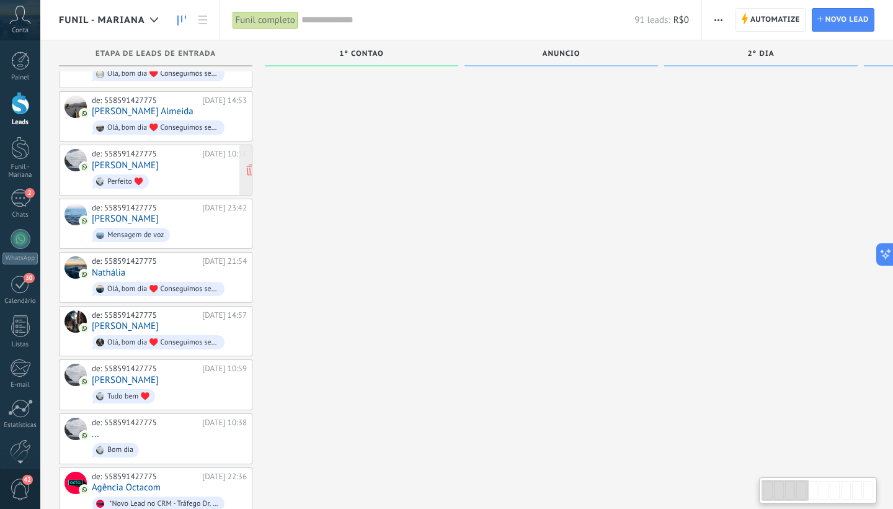
scroll to position [2564, 0]
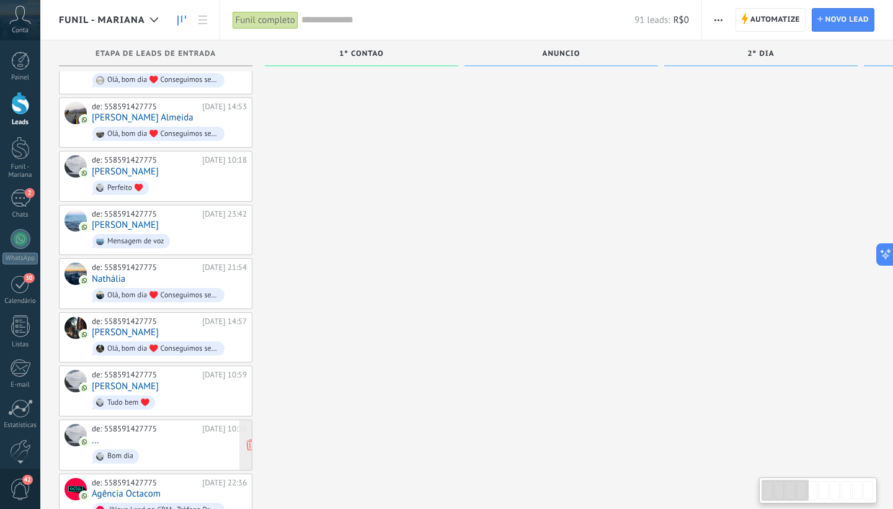
click at [170, 447] on span "Bom dia" at bounding box center [169, 456] width 155 height 19
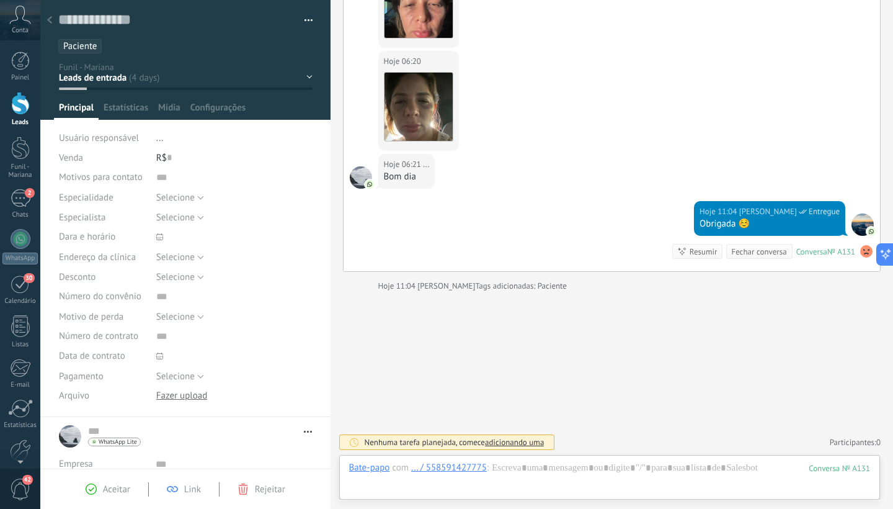
scroll to position [1343, 0]
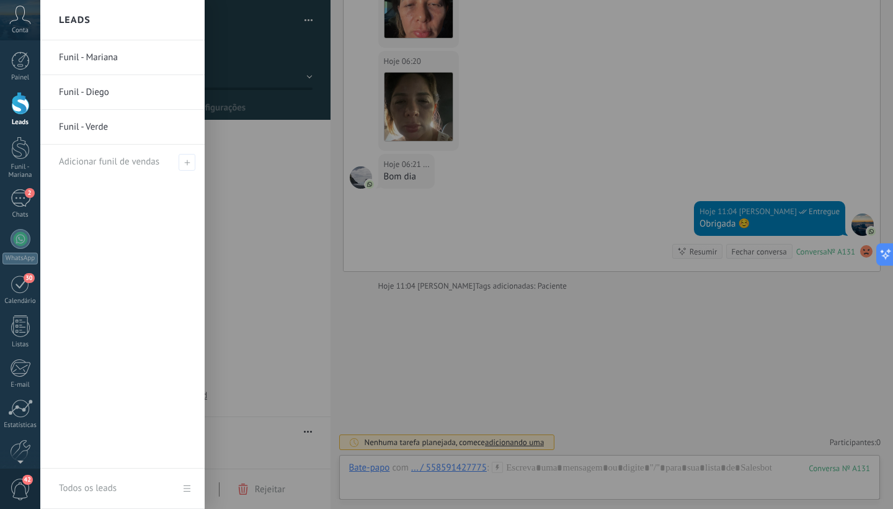
click at [13, 107] on div at bounding box center [20, 103] width 19 height 23
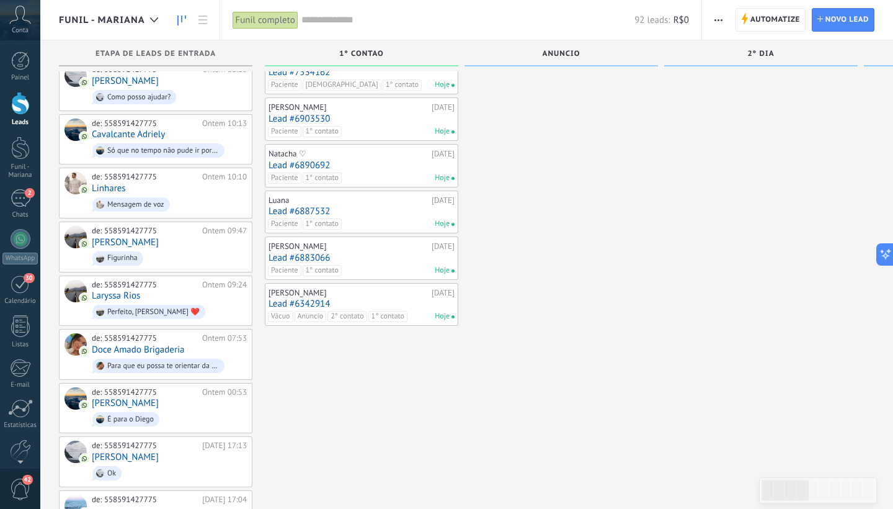
scroll to position [666, 0]
click at [145, 346] on link "Doce Amado Brigaderia" at bounding box center [138, 351] width 93 height 11
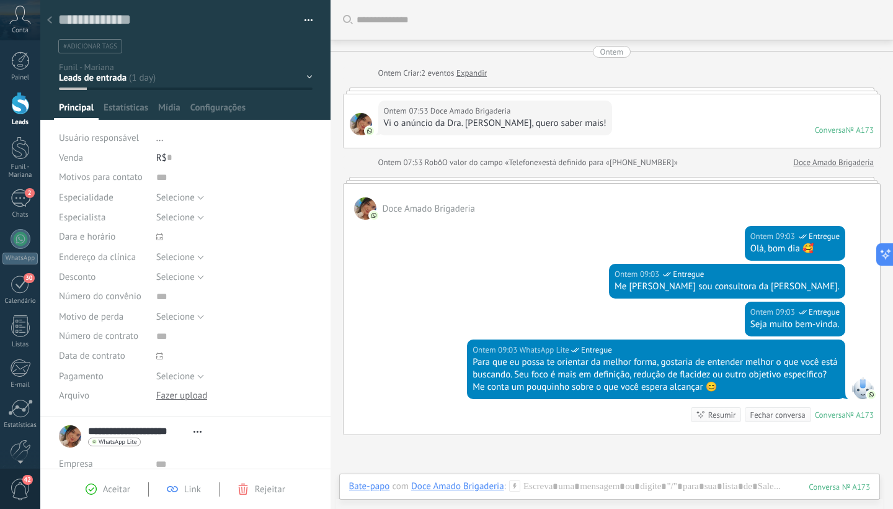
click at [109, 49] on span "#adicionar tags" at bounding box center [90, 46] width 54 height 9
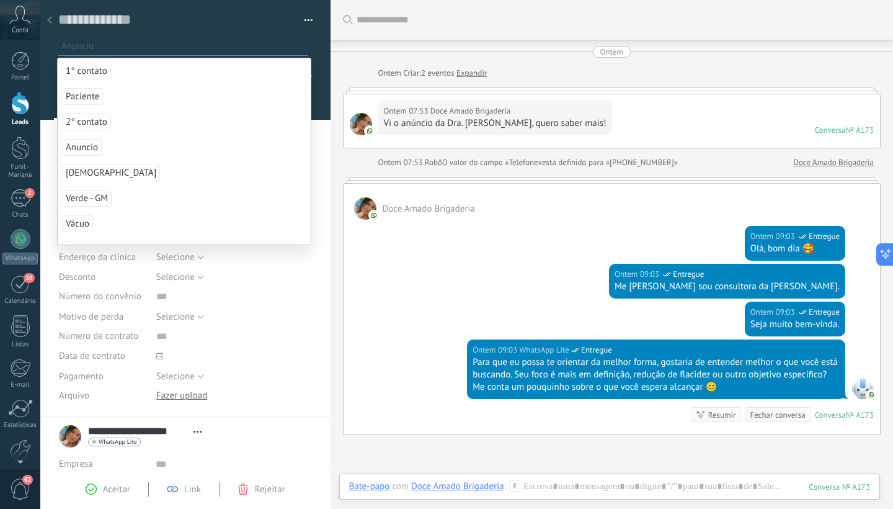
click at [91, 149] on span "Anuncio" at bounding box center [82, 147] width 40 height 17
click at [89, 72] on span "1° contato" at bounding box center [86, 71] width 49 height 17
click at [113, 491] on span "Aceitar" at bounding box center [116, 489] width 27 height 12
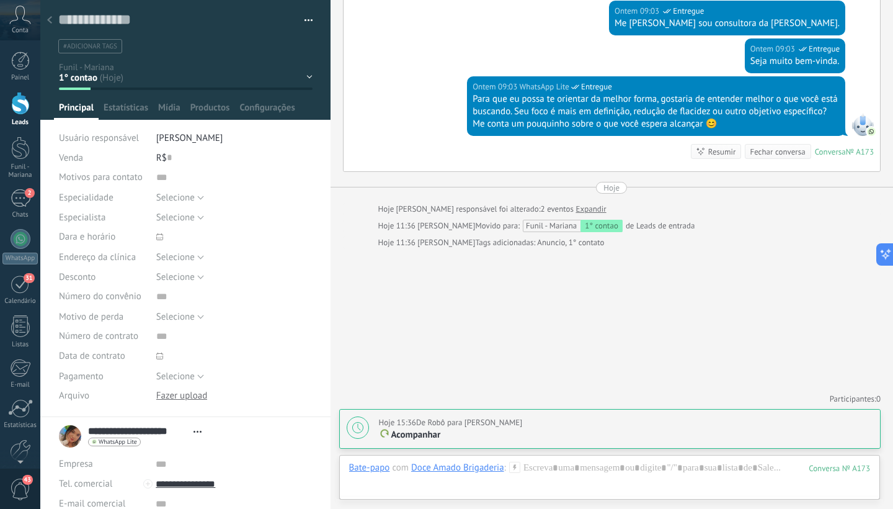
scroll to position [19, 0]
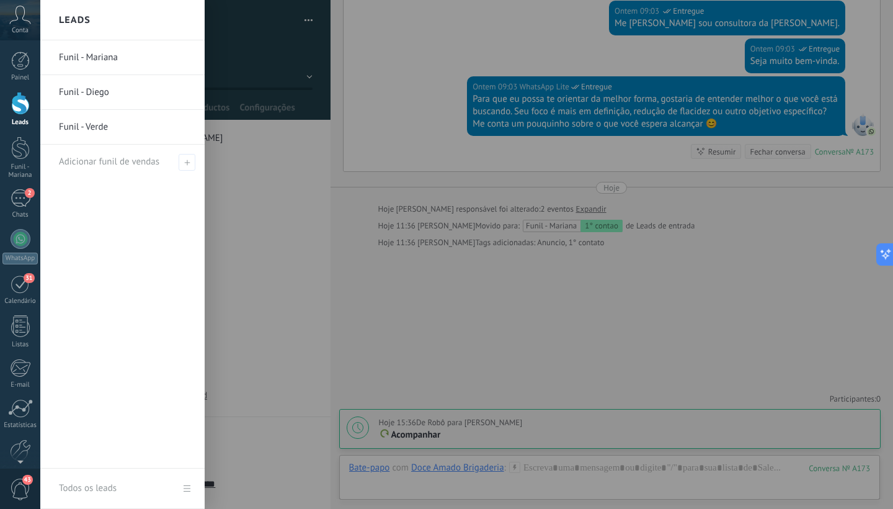
click at [23, 104] on div at bounding box center [20, 103] width 19 height 23
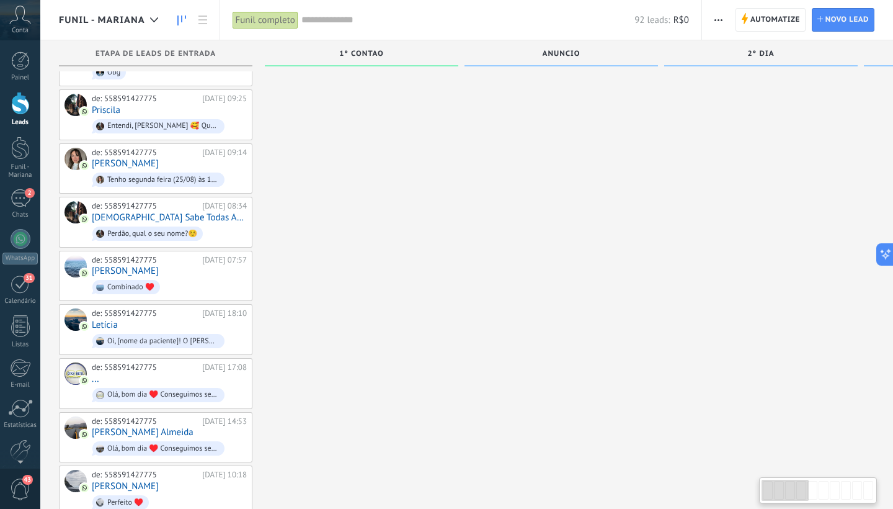
scroll to position [2247, 0]
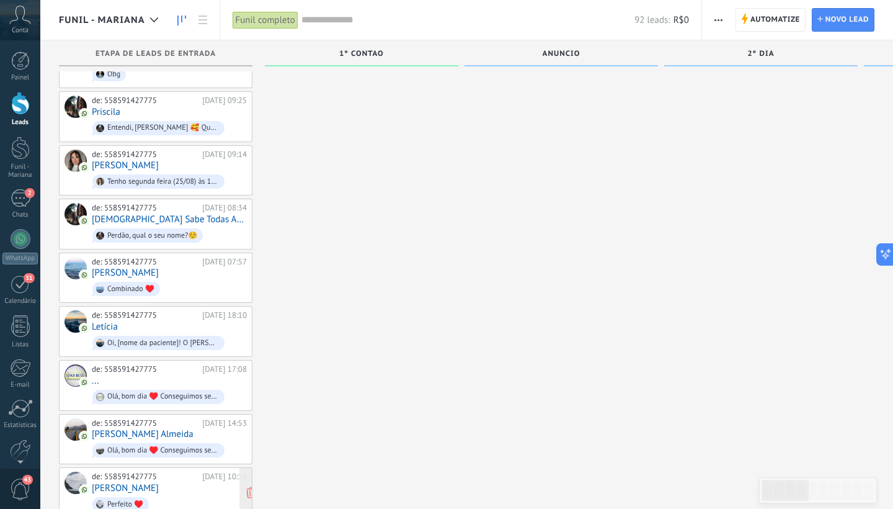
click at [131, 483] on link "[PERSON_NAME]" at bounding box center [125, 488] width 67 height 11
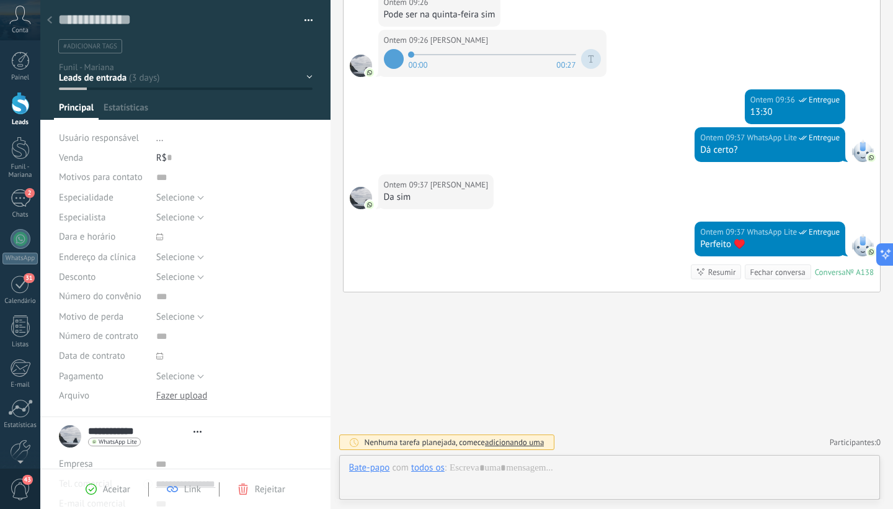
scroll to position [19, 0]
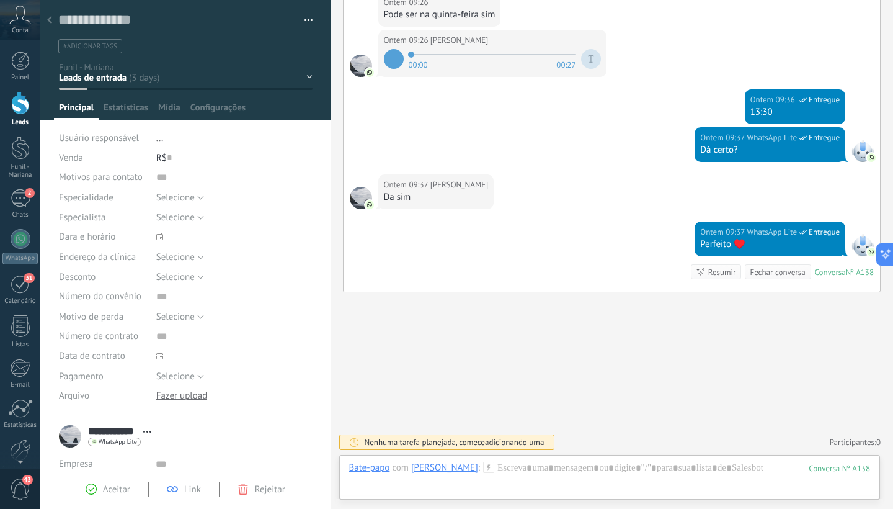
click at [99, 47] on span "#adicionar tags" at bounding box center [90, 46] width 54 height 9
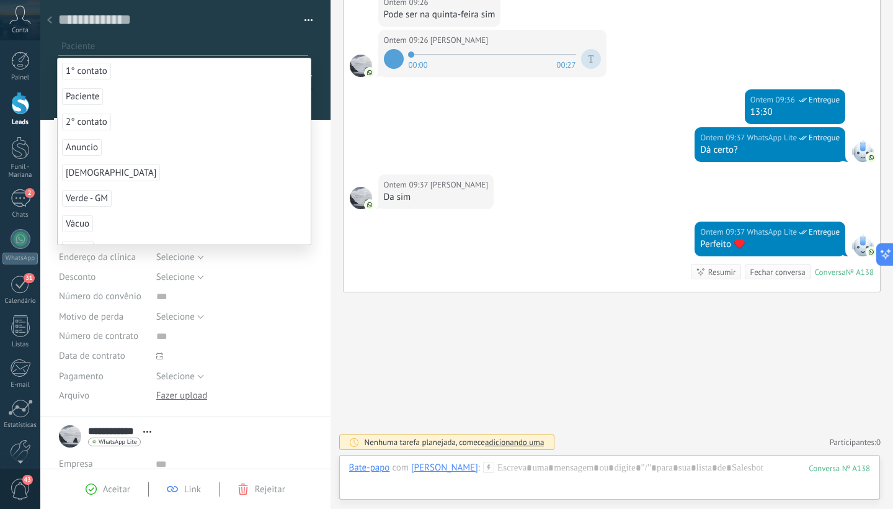
click at [91, 93] on span "Paciente" at bounding box center [82, 96] width 41 height 17
click at [121, 489] on span "Aceitar" at bounding box center [116, 489] width 27 height 12
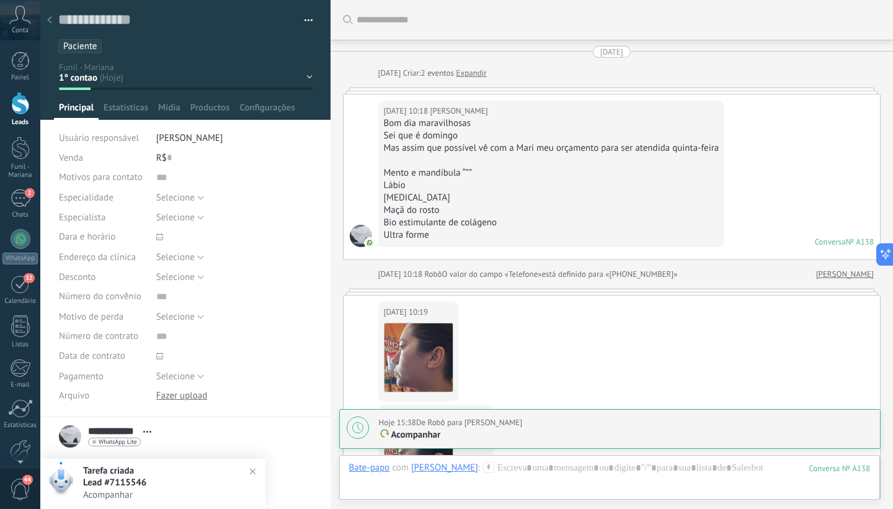
scroll to position [1383, 0]
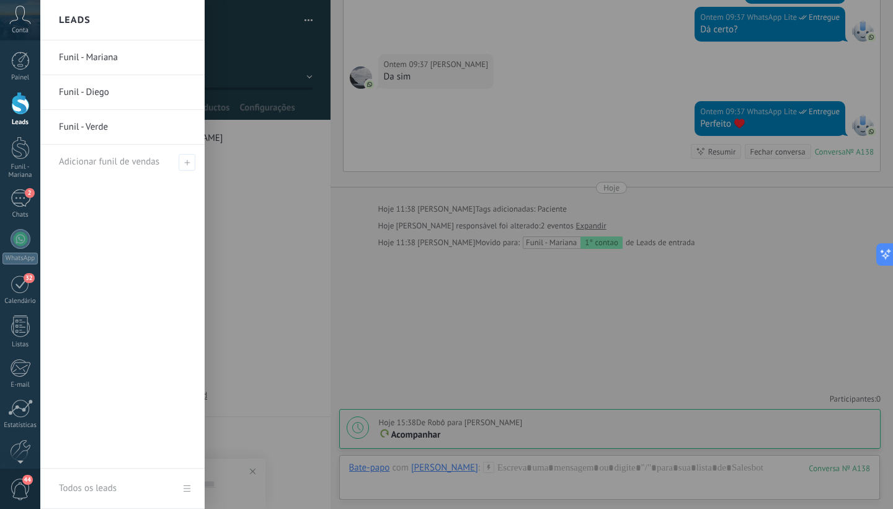
click at [19, 111] on div at bounding box center [20, 103] width 19 height 23
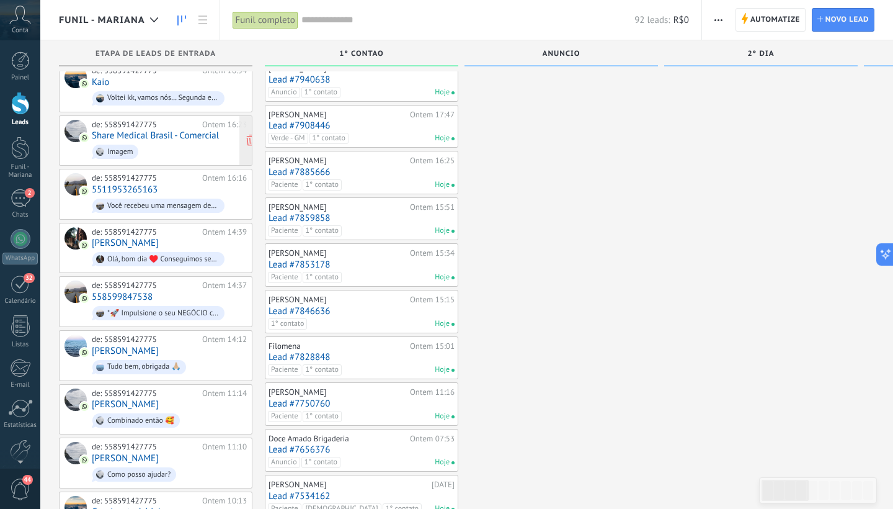
scroll to position [290, 0]
click at [157, 251] on div "Olá, bom dia ♥️ Conseguimos seguir com o seu agendamento com a Dra. [PERSON_NAM…" at bounding box center [158, 258] width 132 height 14
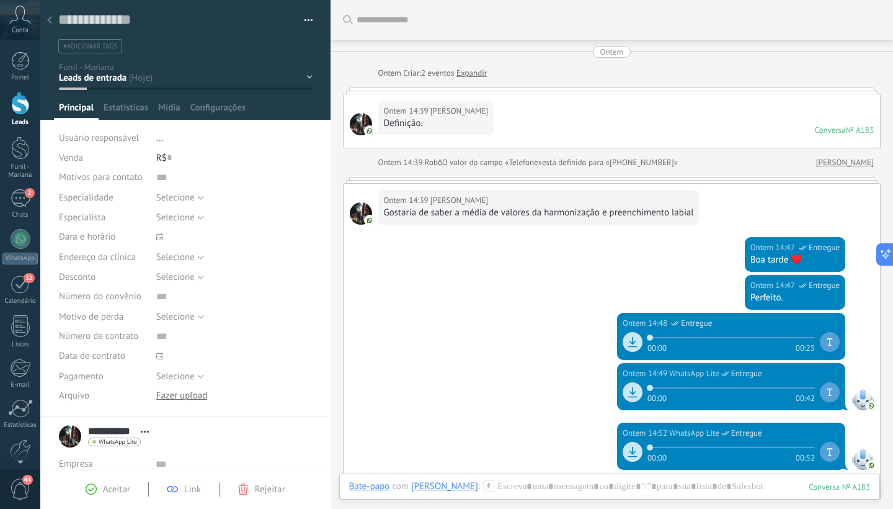
click at [102, 42] on span "#adicionar tags" at bounding box center [90, 46] width 54 height 9
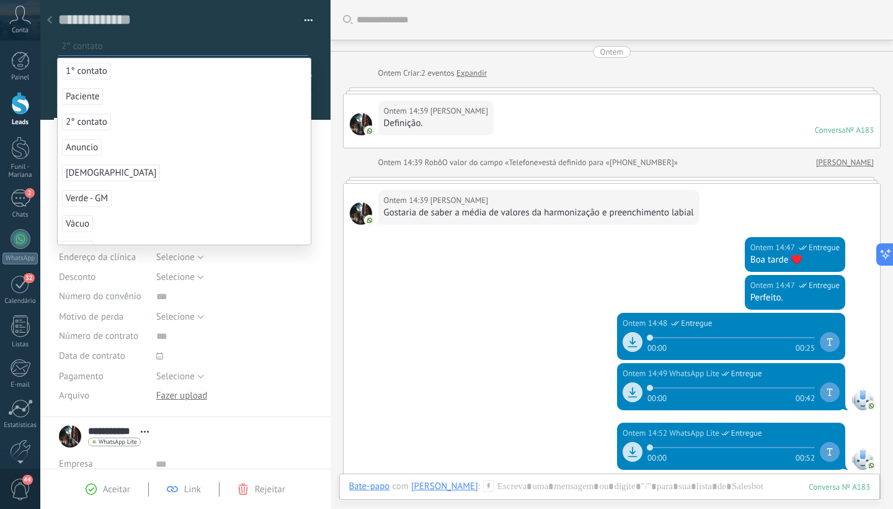
click at [87, 119] on span "2° contato" at bounding box center [86, 122] width 49 height 17
click at [78, 228] on span "Vácuo" at bounding box center [77, 223] width 31 height 17
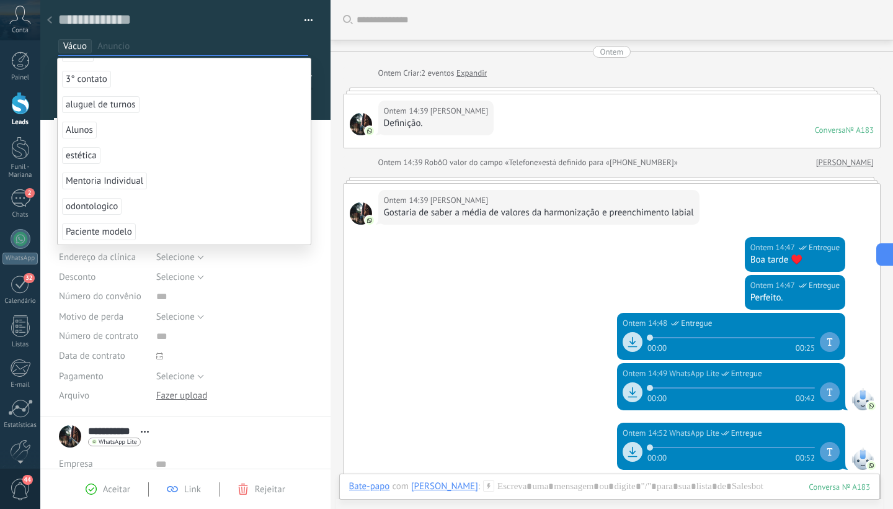
scroll to position [170, 0]
click at [114, 491] on span "Aceitar" at bounding box center [116, 489] width 27 height 12
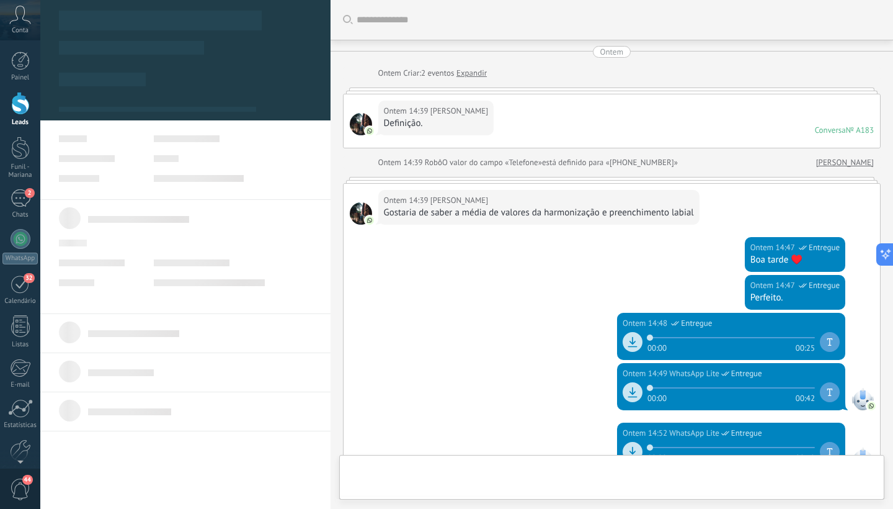
type textarea "**********"
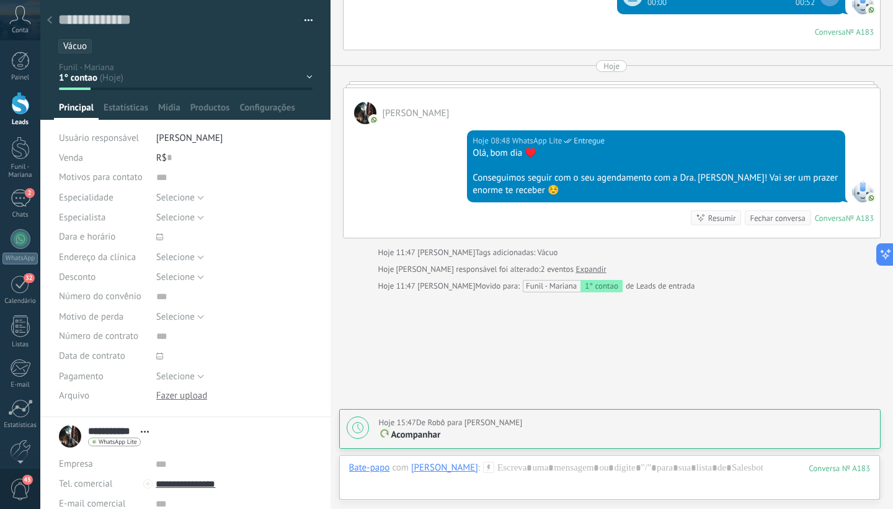
scroll to position [499, 0]
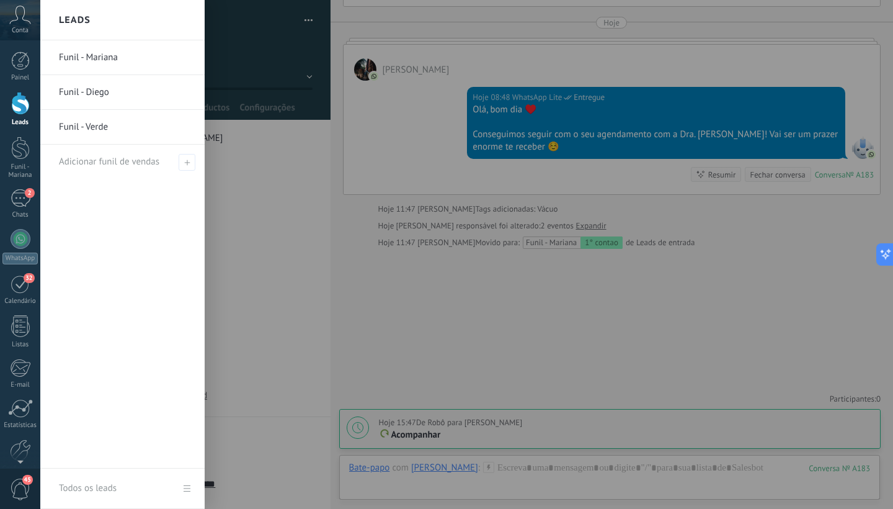
click at [23, 105] on div at bounding box center [20, 103] width 19 height 23
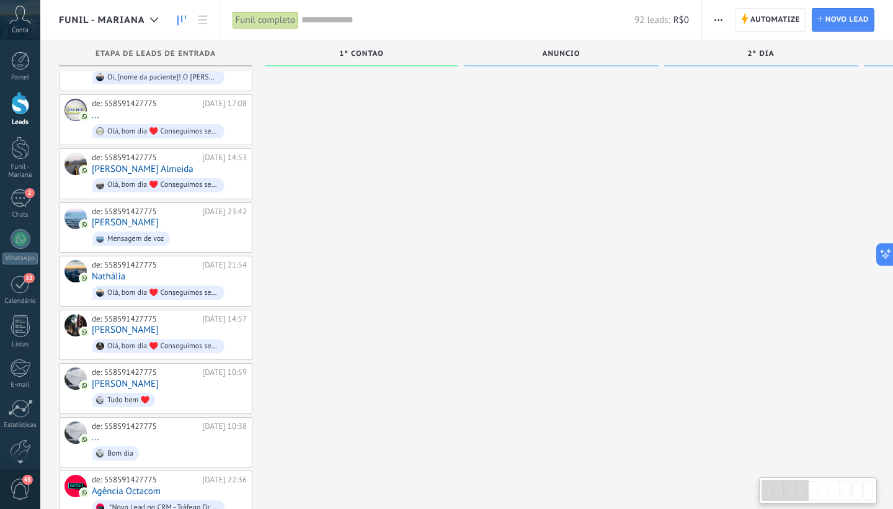
scroll to position [2458, 0]
click at [161, 444] on span "Bom dia" at bounding box center [169, 453] width 155 height 19
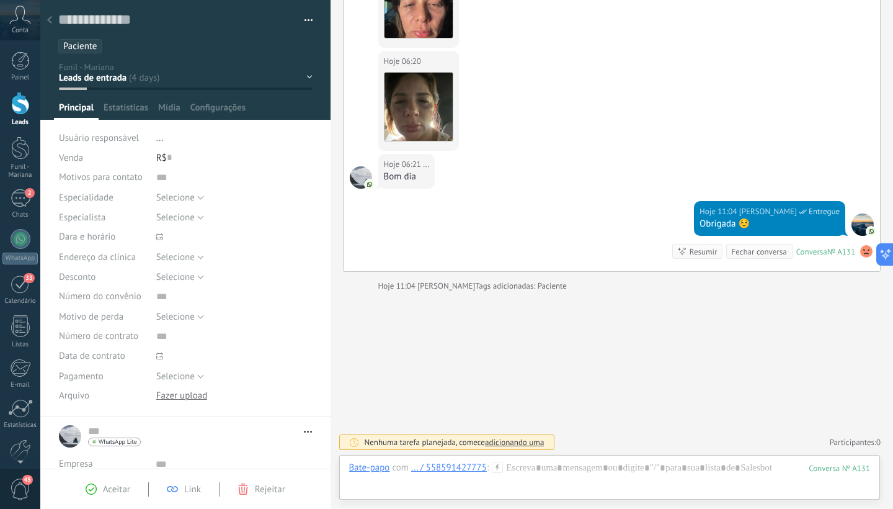
scroll to position [19, 0]
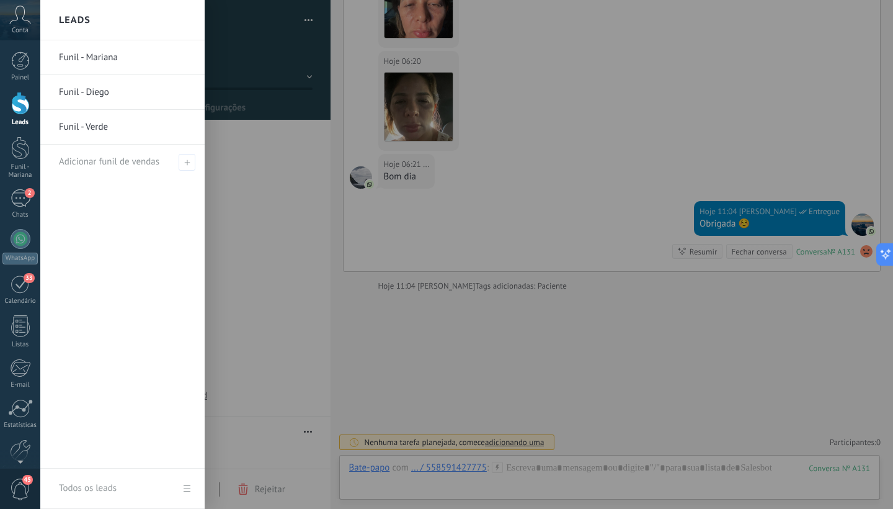
click at [14, 103] on div at bounding box center [20, 103] width 19 height 23
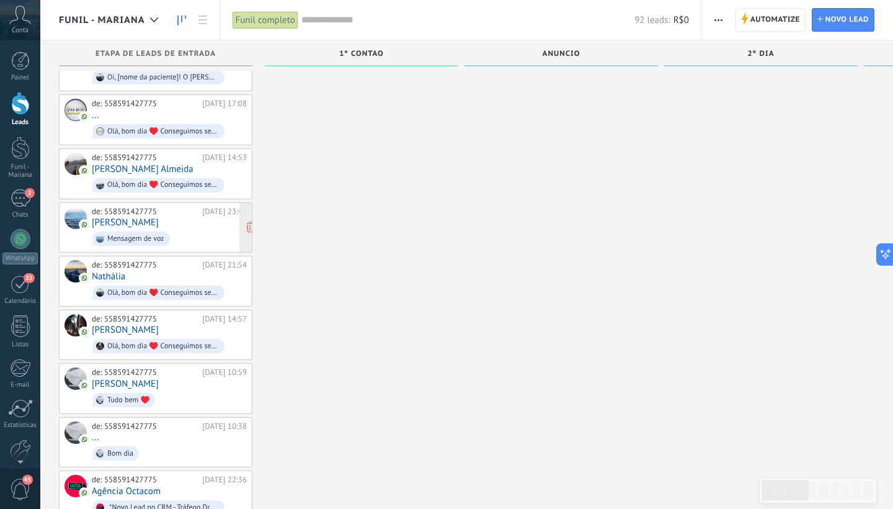
scroll to position [2458, 0]
click at [134, 444] on span "Bom dia" at bounding box center [169, 453] width 155 height 19
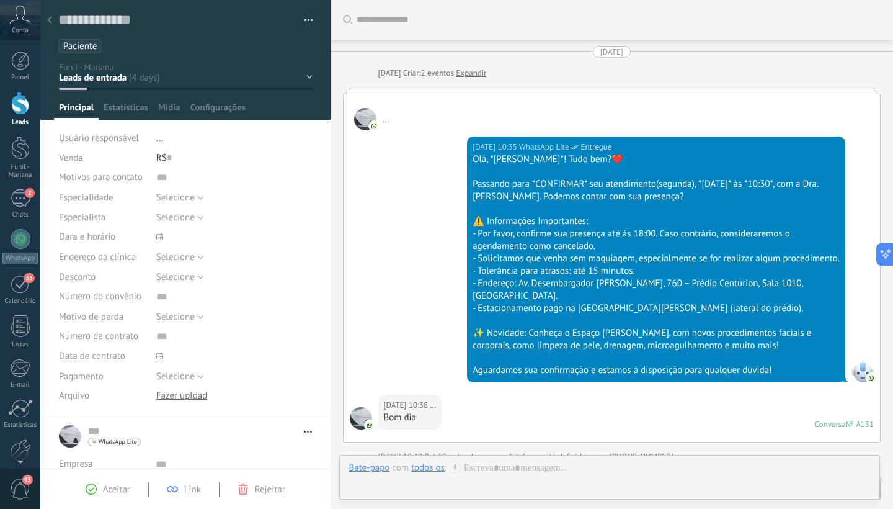
type textarea "**********"
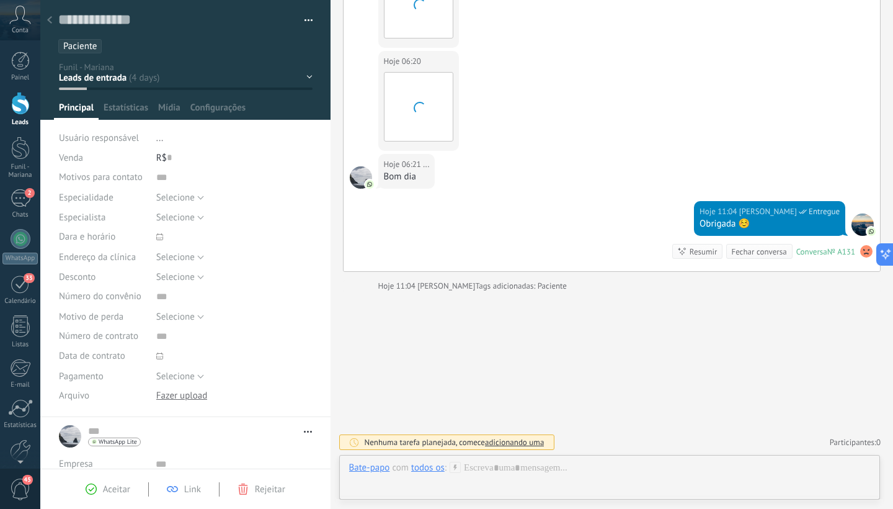
scroll to position [19, 0]
